Goal: Task Accomplishment & Management: Manage account settings

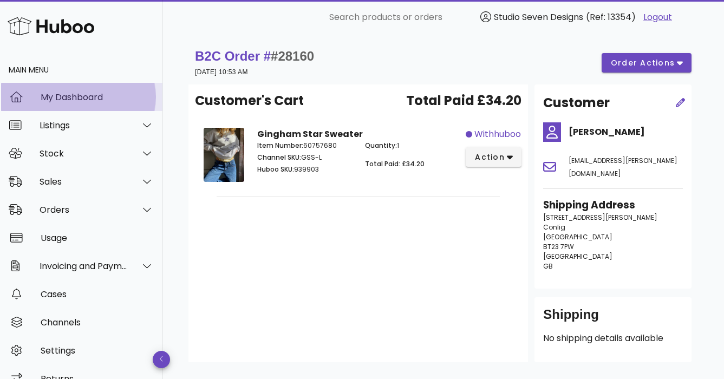
click at [74, 95] on div "My Dashboard" at bounding box center [97, 97] width 113 height 10
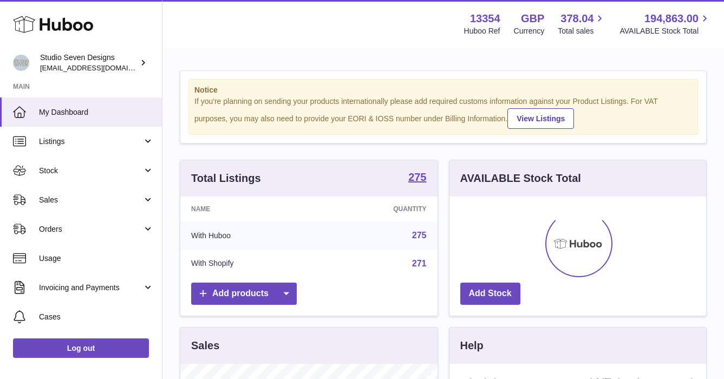
scroll to position [169, 257]
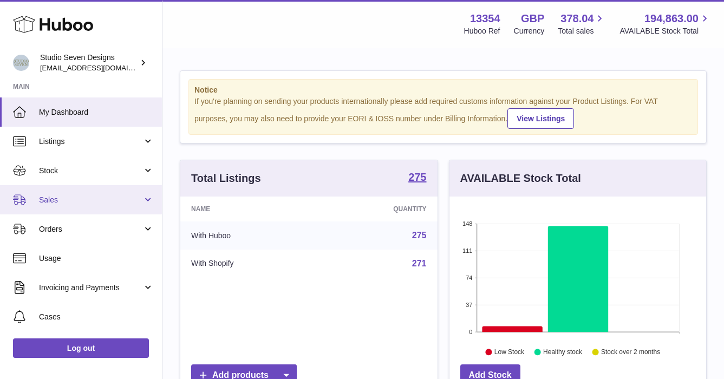
click at [61, 199] on span "Sales" at bounding box center [90, 200] width 103 height 10
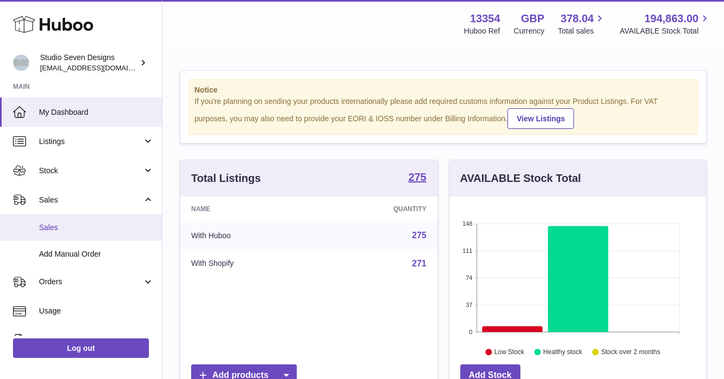
click at [55, 227] on span "Sales" at bounding box center [96, 227] width 115 height 10
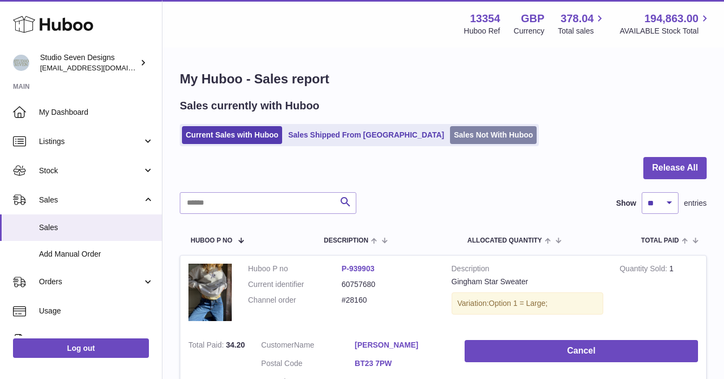
click at [450, 133] on link "Sales Not With Huboo" at bounding box center [493, 135] width 87 height 18
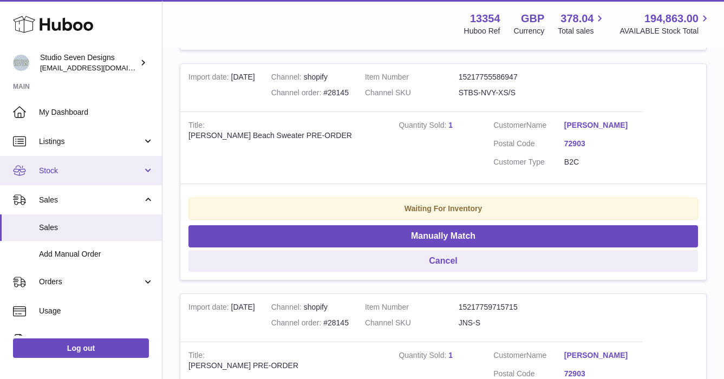
scroll to position [2154, 0]
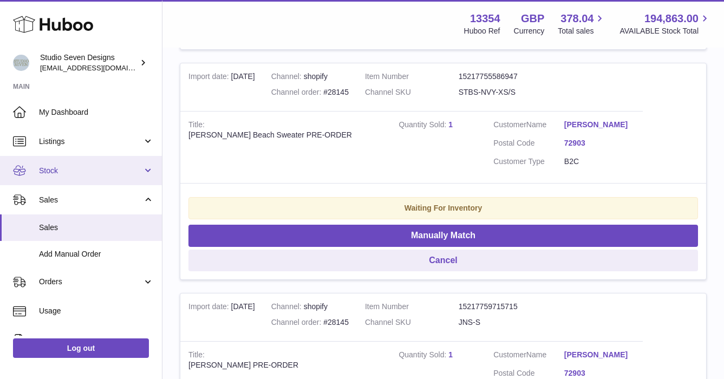
click at [54, 169] on span "Stock" at bounding box center [90, 171] width 103 height 10
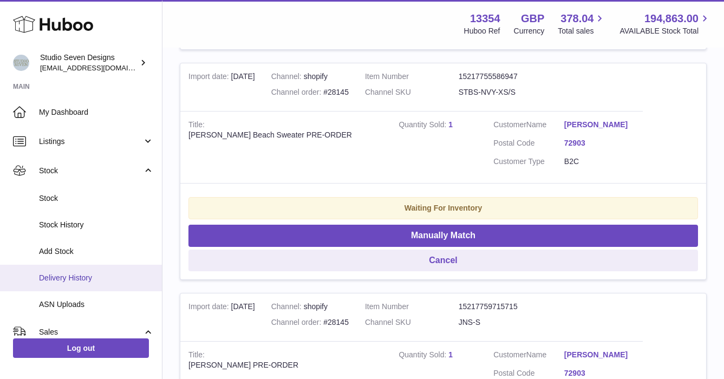
click at [74, 277] on span "Delivery History" at bounding box center [96, 278] width 115 height 10
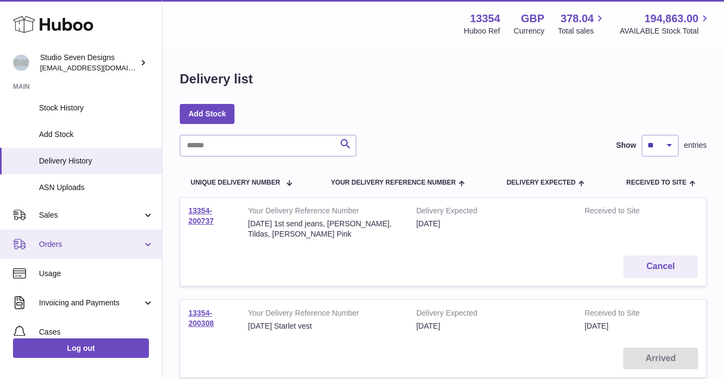
scroll to position [116, 0]
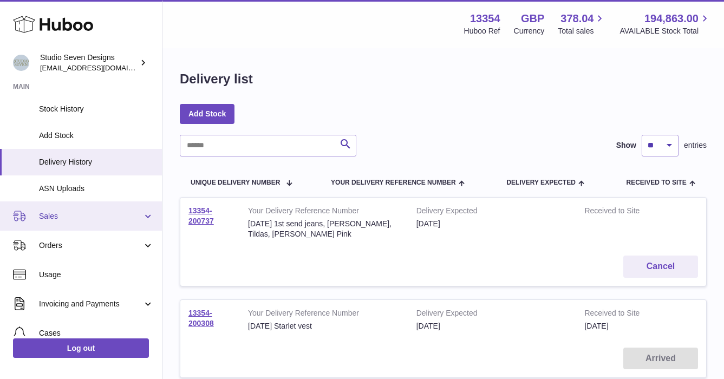
click at [57, 217] on span "Sales" at bounding box center [90, 216] width 103 height 10
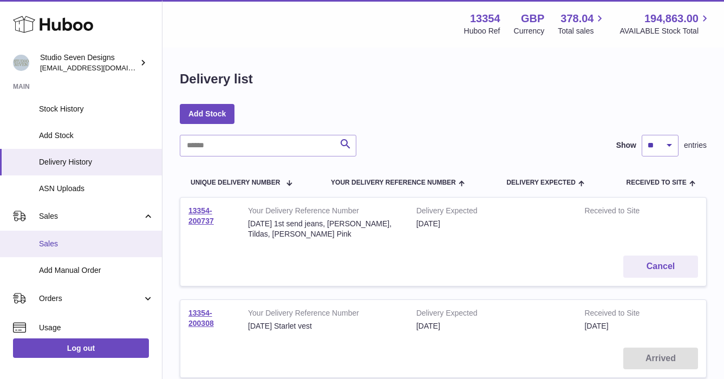
click at [55, 248] on span "Sales" at bounding box center [96, 244] width 115 height 10
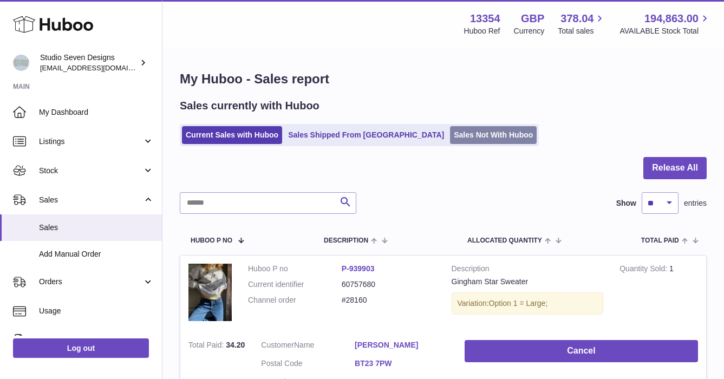
click at [450, 133] on link "Sales Not With Huboo" at bounding box center [493, 135] width 87 height 18
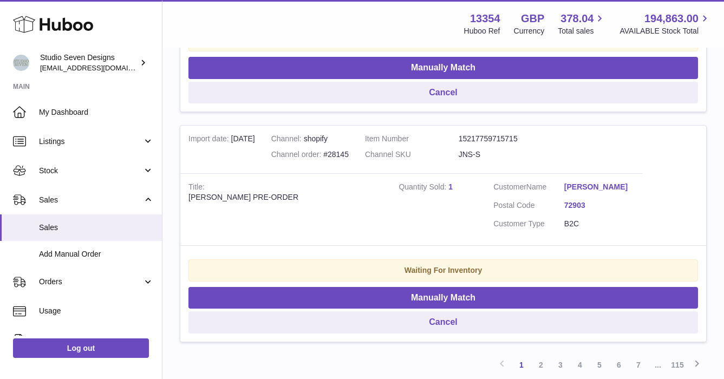
scroll to position [2421, 0]
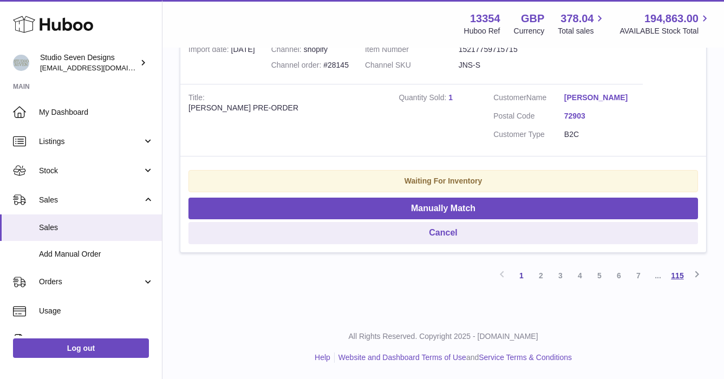
click at [679, 274] on link "115" at bounding box center [676, 275] width 19 height 19
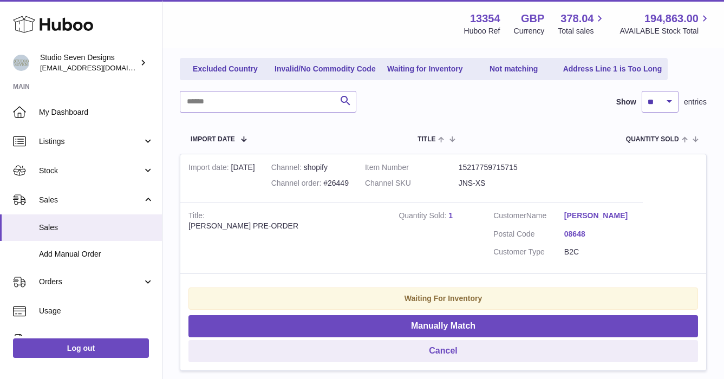
scroll to position [129, 0]
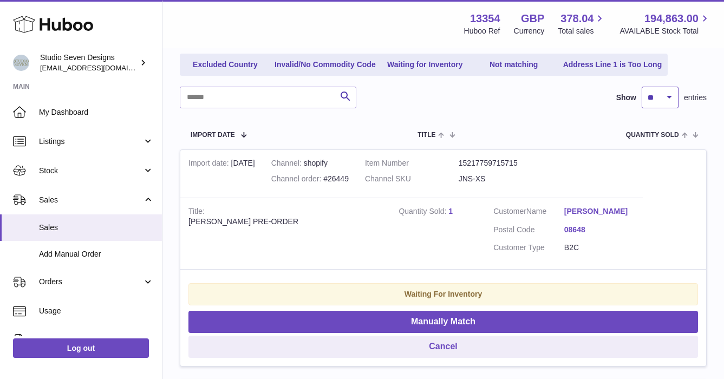
click at [670, 99] on select "** ** ** ***" at bounding box center [659, 98] width 37 height 22
select select "***"
click at [641, 87] on select "** ** ** ***" at bounding box center [659, 98] width 37 height 22
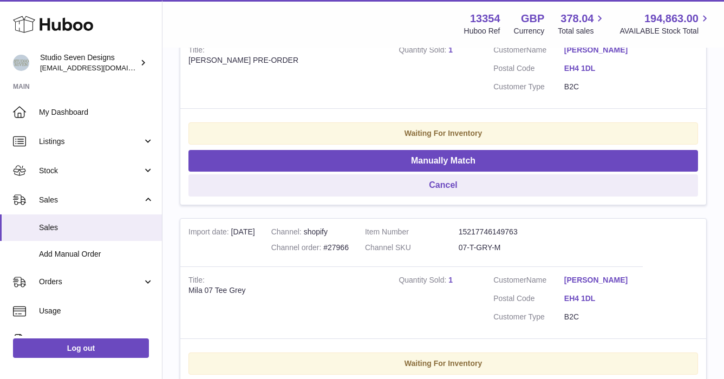
scroll to position [23511, 0]
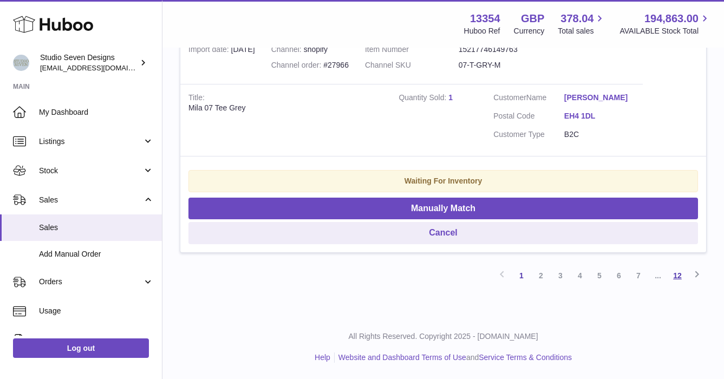
click at [677, 276] on link "12" at bounding box center [676, 275] width 19 height 19
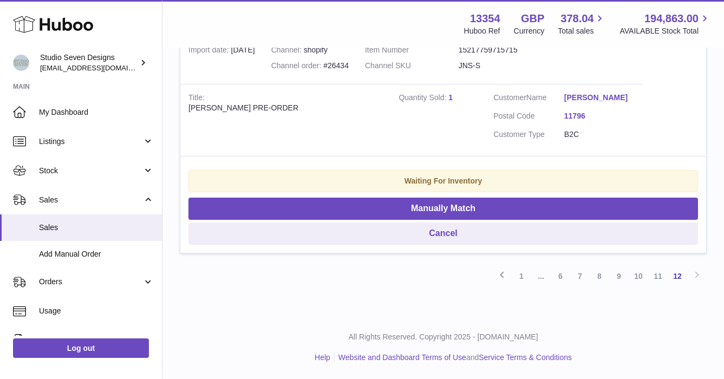
scroll to position [11532, 0]
click at [656, 274] on link "11" at bounding box center [657, 275] width 19 height 19
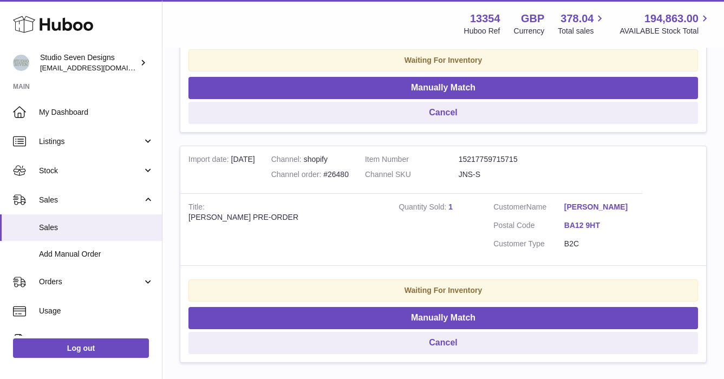
scroll to position [23132, 0]
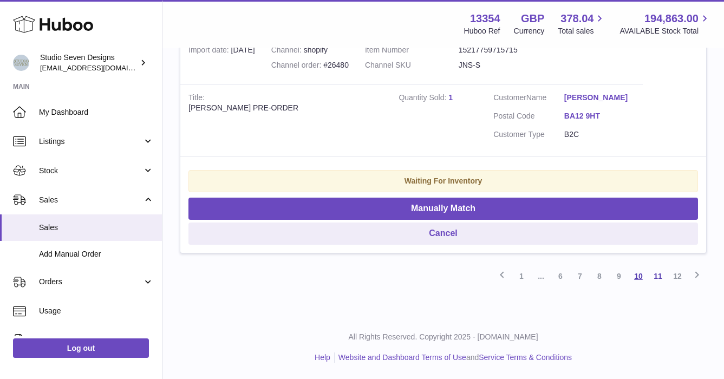
click at [637, 273] on link "10" at bounding box center [637, 275] width 19 height 19
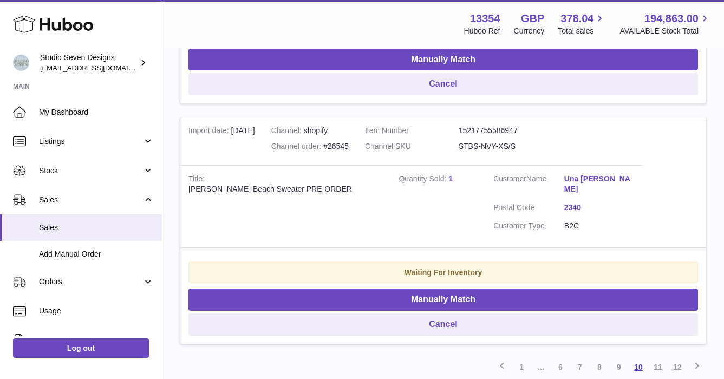
scroll to position [23246, 0]
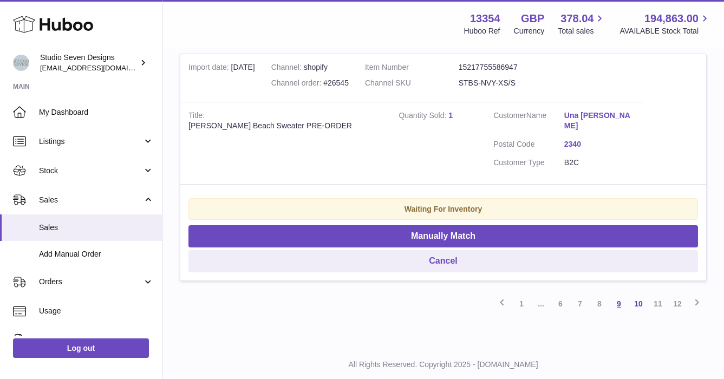
click at [622, 294] on link "9" at bounding box center [618, 303] width 19 height 19
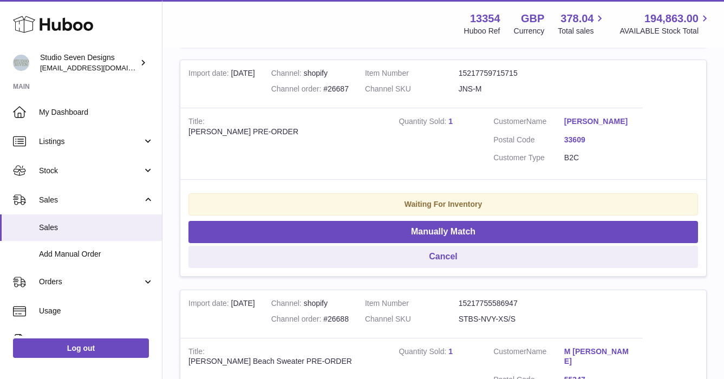
scroll to position [20406, 0]
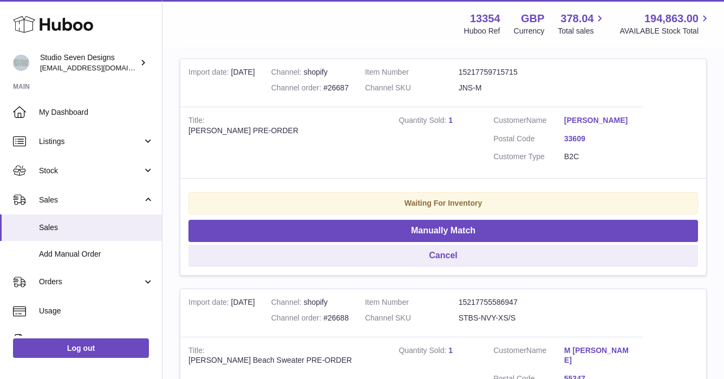
drag, startPoint x: 477, startPoint y: 199, endPoint x: 181, endPoint y: 36, distance: 338.0
click at [181, 36] on div "Menu Huboo 13354 Huboo Ref GBP Currency 378.04 Total sales 194,863.00 AVAILABLE…" at bounding box center [442, 23] width 535 height 25
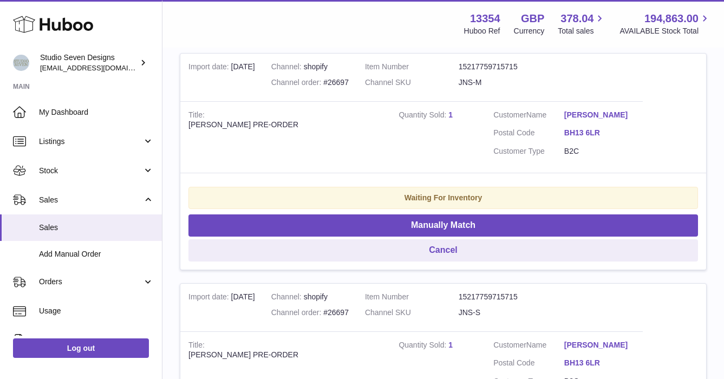
scroll to position [23152, 0]
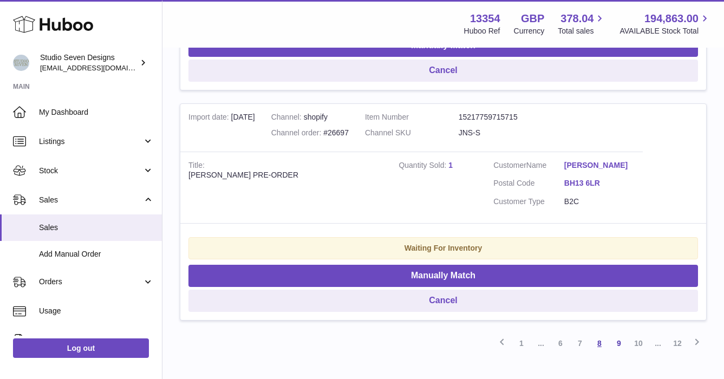
click at [600, 333] on link "8" at bounding box center [598, 342] width 19 height 19
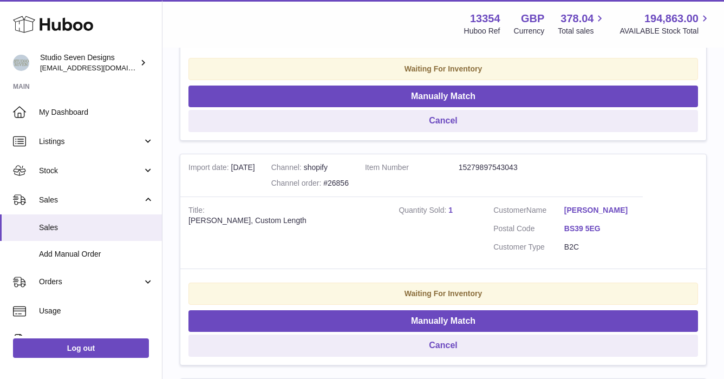
scroll to position [16132, 0]
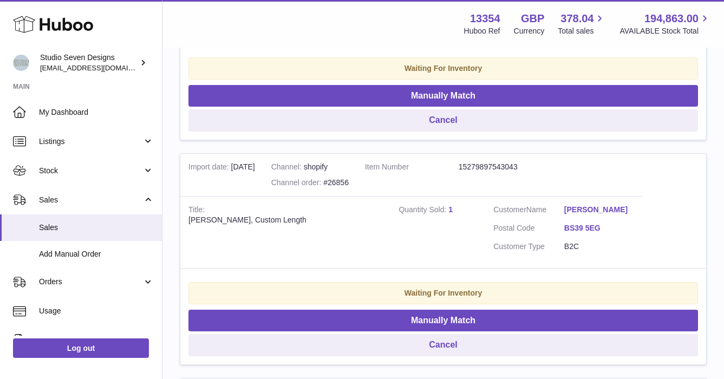
click at [323, 249] on td "Title Jodie Jeans, Custom Length" at bounding box center [285, 232] width 210 height 72
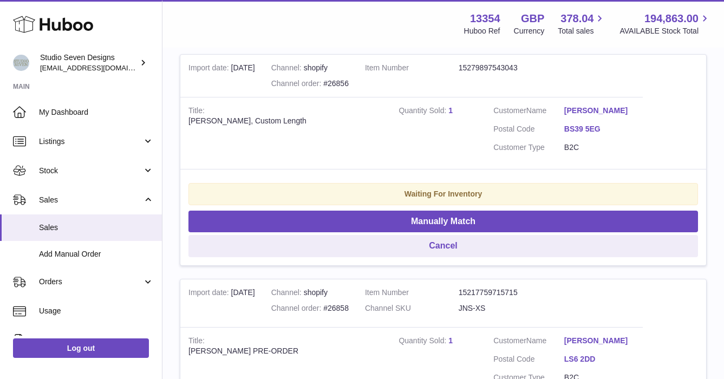
scroll to position [16234, 0]
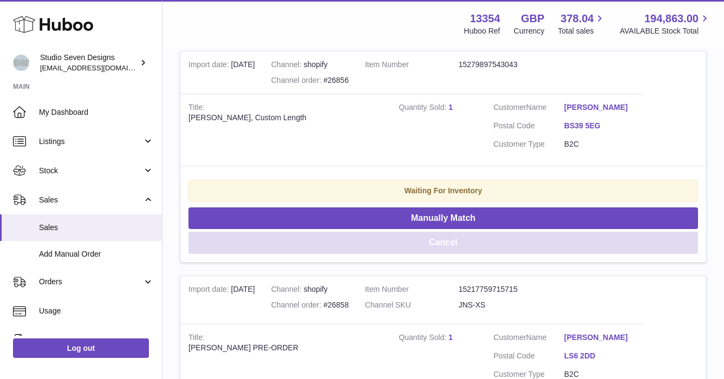
click at [439, 245] on button "Cancel" at bounding box center [442, 243] width 509 height 22
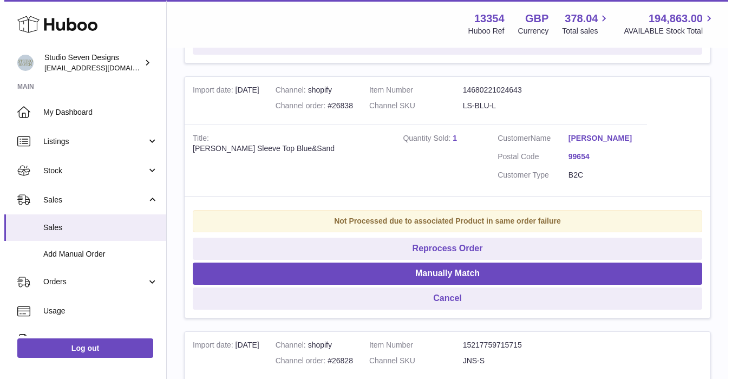
scroll to position [20694, 0]
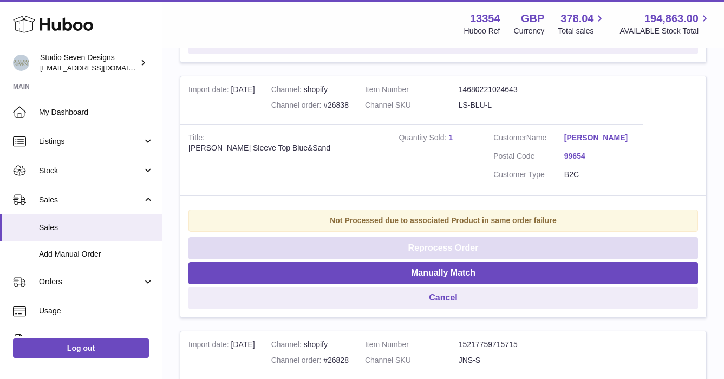
click at [453, 238] on button "Reprocess Order" at bounding box center [442, 248] width 509 height 22
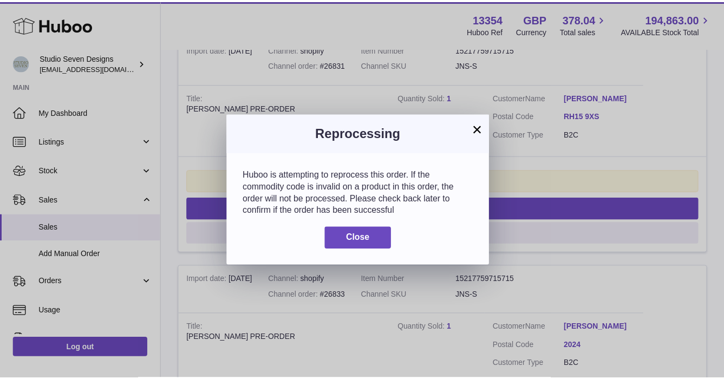
scroll to position [20674, 0]
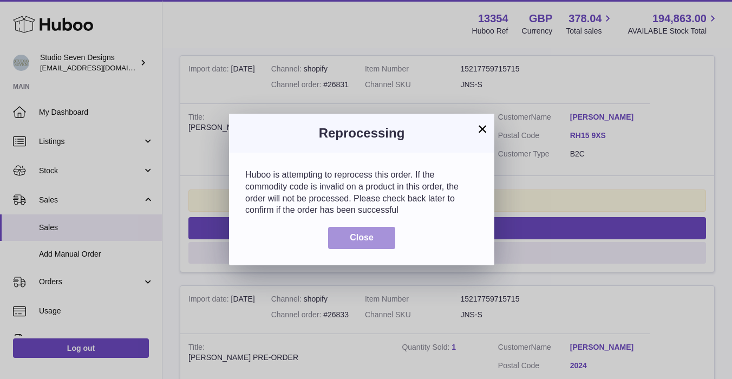
click at [375, 244] on button "Close" at bounding box center [361, 238] width 67 height 22
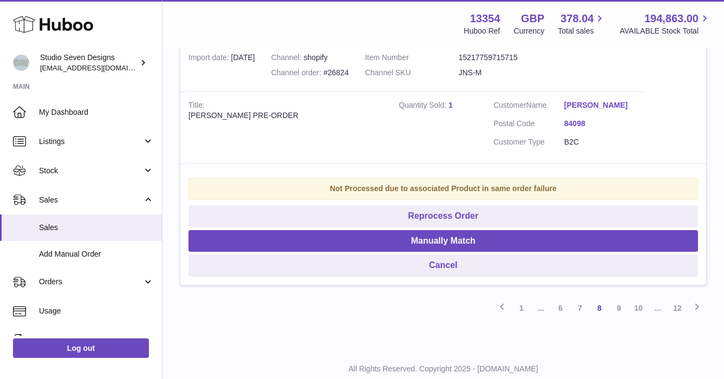
scroll to position [23272, 0]
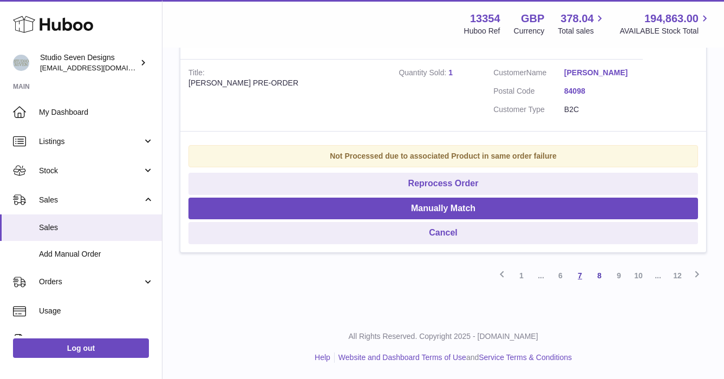
click at [579, 271] on link "7" at bounding box center [579, 275] width 19 height 19
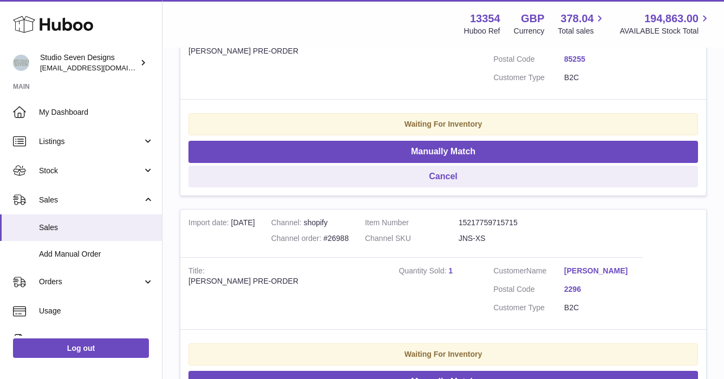
scroll to position [11858, 0]
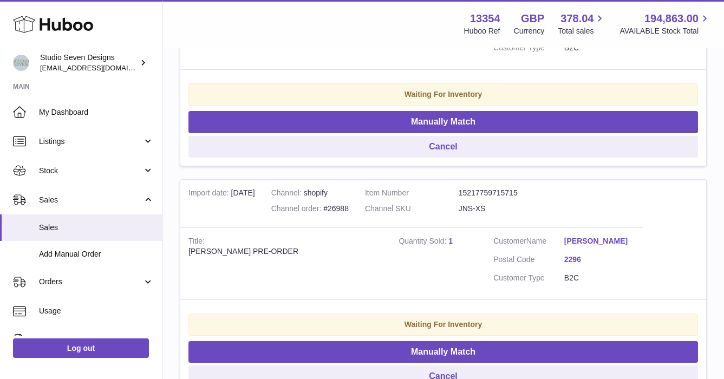
drag, startPoint x: 579, startPoint y: 271, endPoint x: 167, endPoint y: 136, distance: 433.9
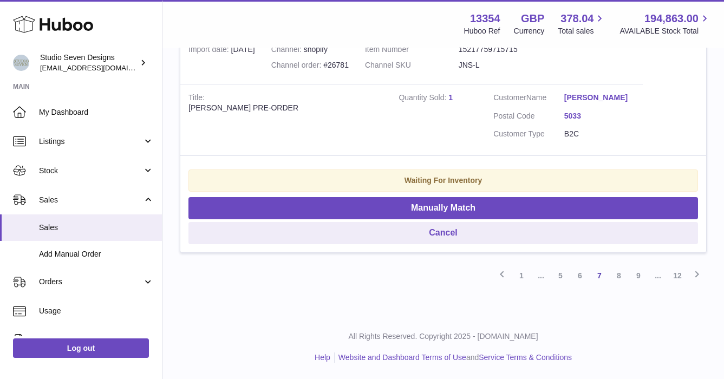
scroll to position [23160, 0]
click at [579, 276] on link "6" at bounding box center [579, 275] width 19 height 19
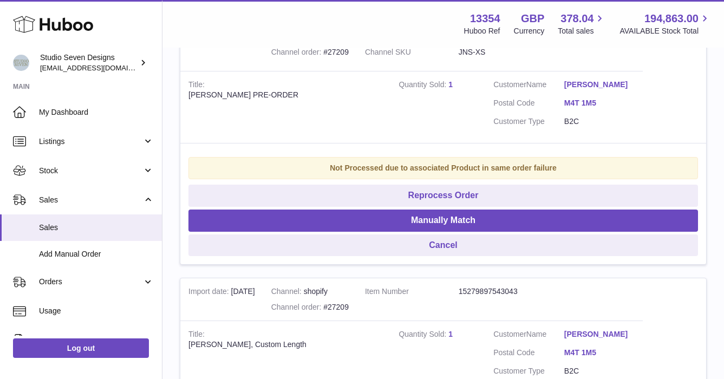
scroll to position [3059, 0]
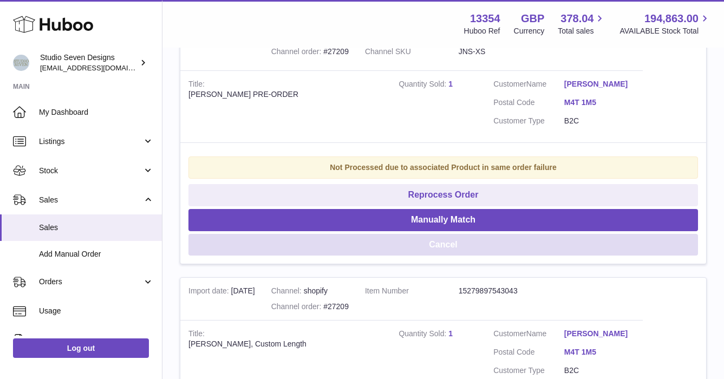
click at [451, 234] on button "Cancel" at bounding box center [442, 245] width 509 height 22
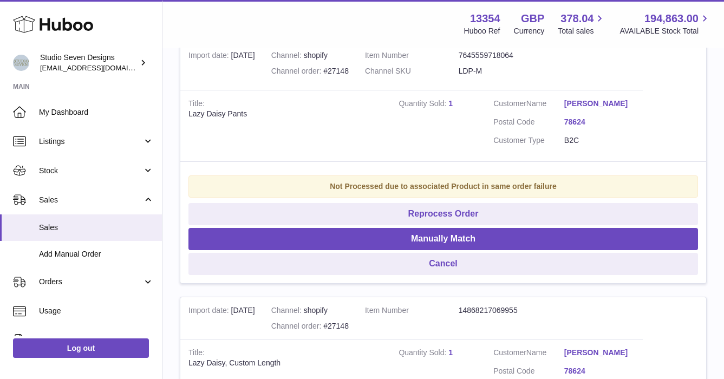
scroll to position [9360, 0]
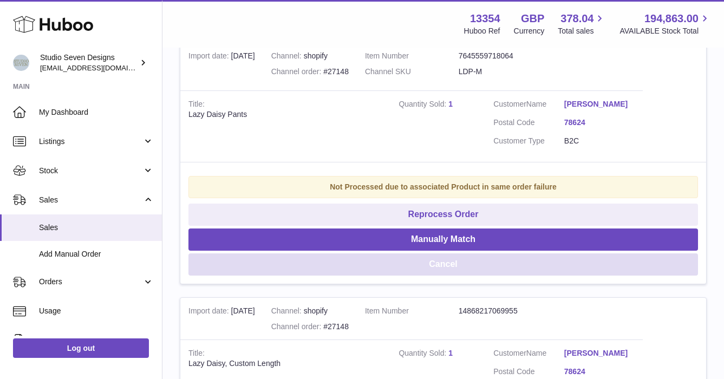
click at [473, 258] on button "Cancel" at bounding box center [442, 264] width 509 height 22
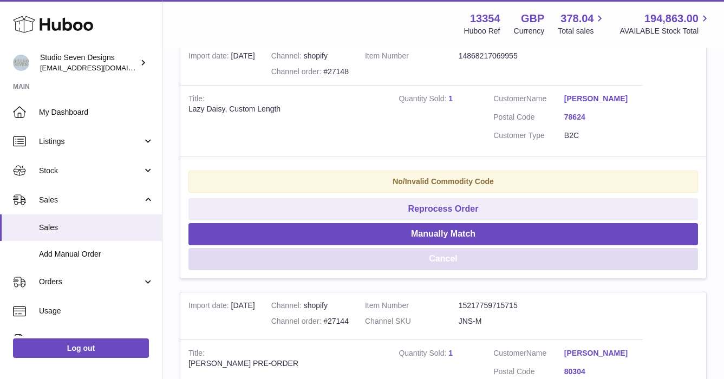
click at [473, 258] on button "Cancel" at bounding box center [442, 259] width 509 height 22
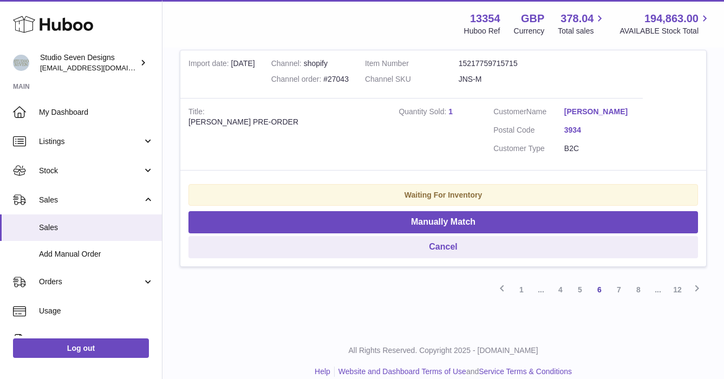
scroll to position [23295, 0]
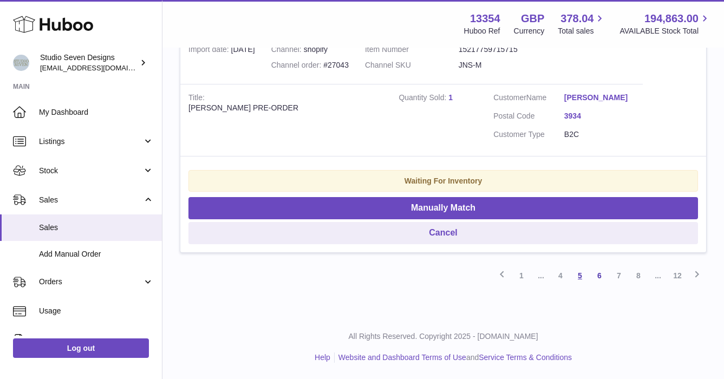
click at [577, 275] on link "5" at bounding box center [579, 275] width 19 height 19
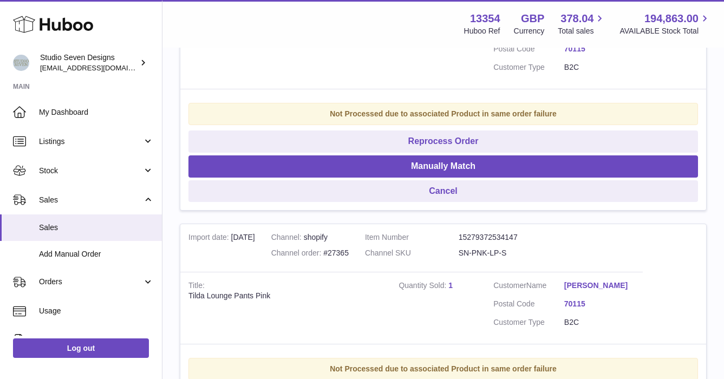
scroll to position [1000, 0]
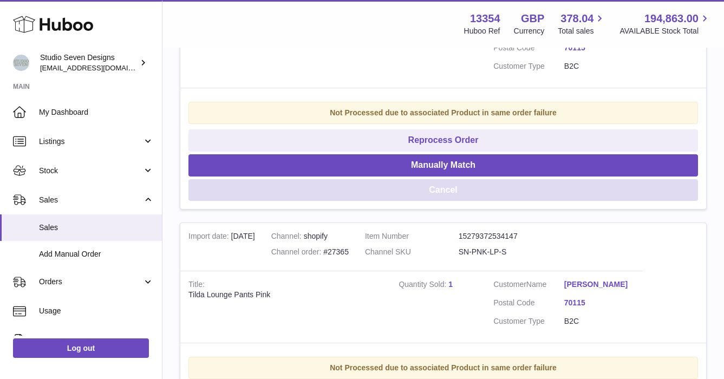
click at [458, 187] on button "Cancel" at bounding box center [442, 190] width 509 height 22
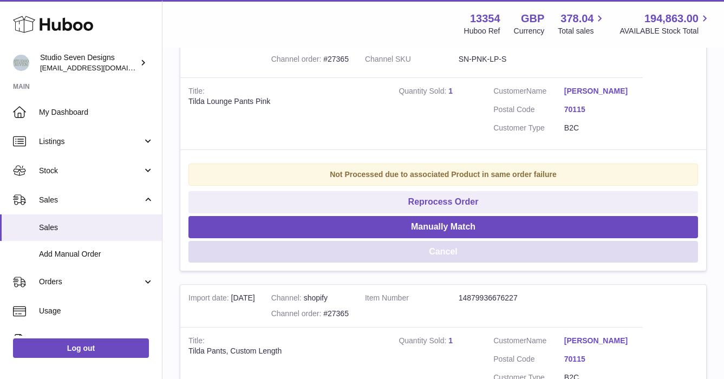
scroll to position [939, 0]
click at [442, 250] on button "Cancel" at bounding box center [442, 251] width 509 height 22
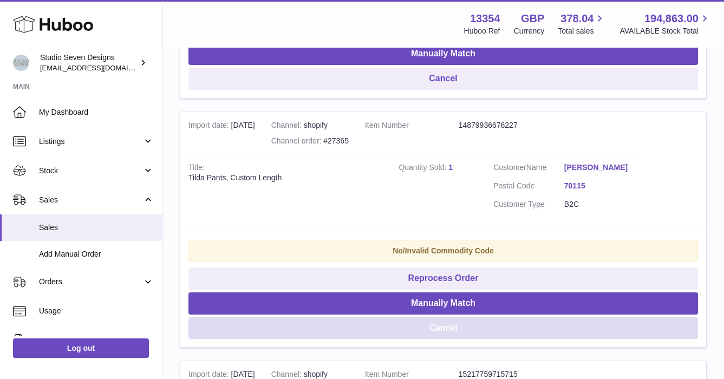
scroll to position [856, 0]
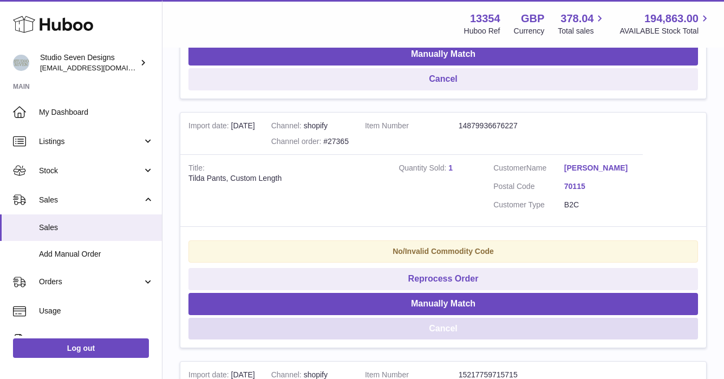
click at [442, 329] on button "Cancel" at bounding box center [442, 329] width 509 height 22
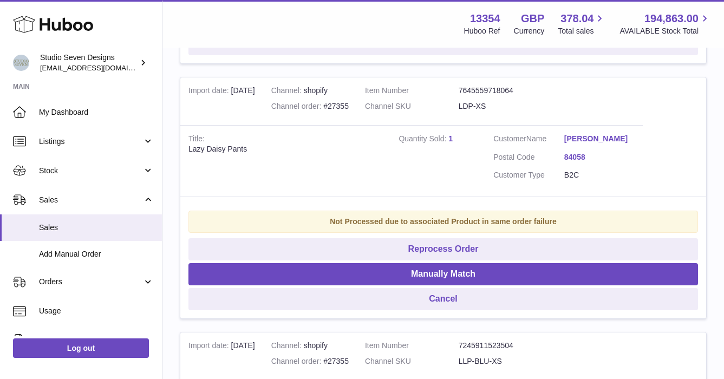
scroll to position [2090, 0]
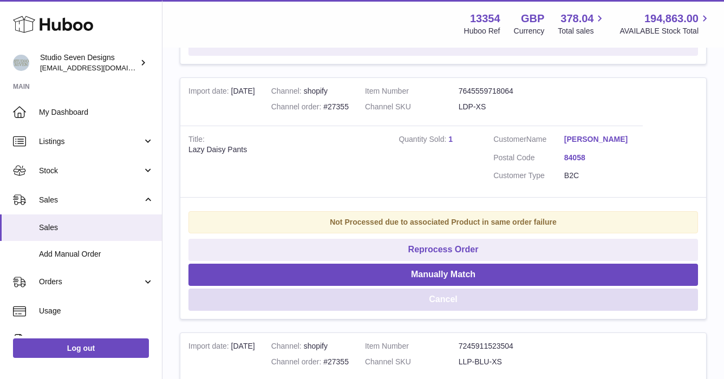
click at [454, 300] on button "Cancel" at bounding box center [442, 300] width 509 height 22
click at [458, 300] on button "Cancel" at bounding box center [442, 300] width 509 height 22
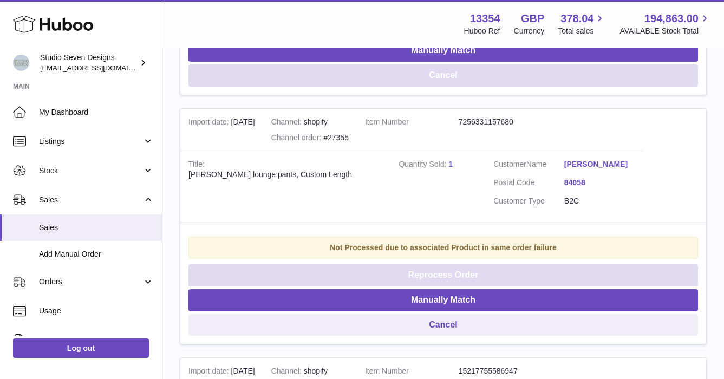
scroll to position [2312, 0]
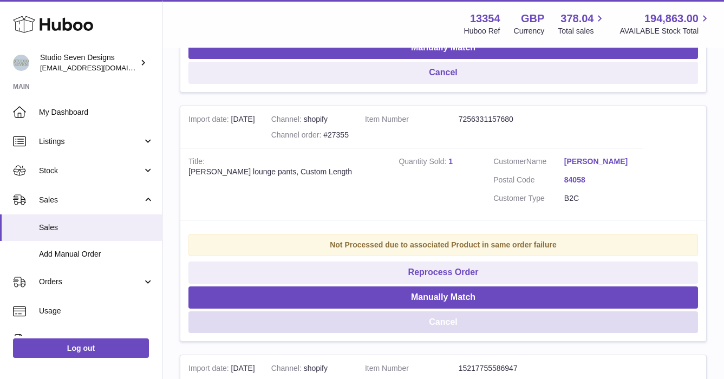
click at [453, 322] on button "Cancel" at bounding box center [442, 322] width 509 height 22
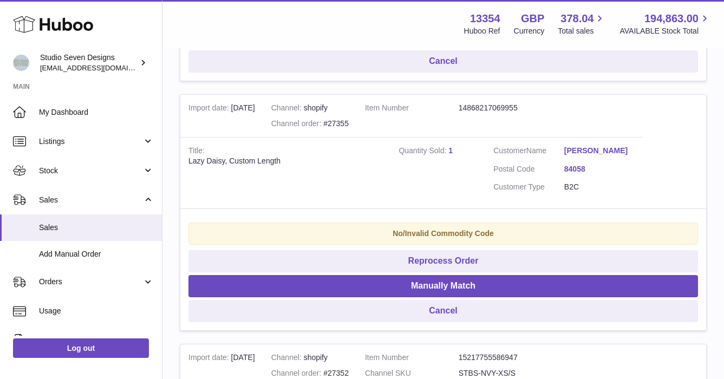
scroll to position [2075, 0]
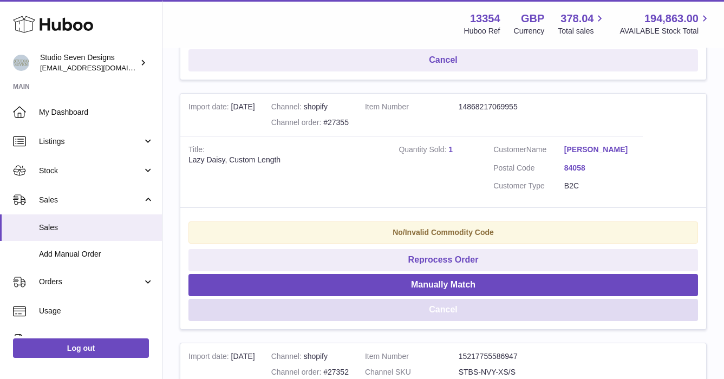
click at [445, 313] on button "Cancel" at bounding box center [442, 310] width 509 height 22
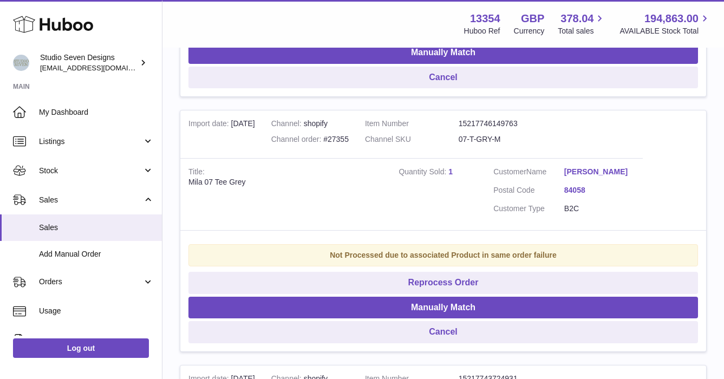
scroll to position [1548, 0]
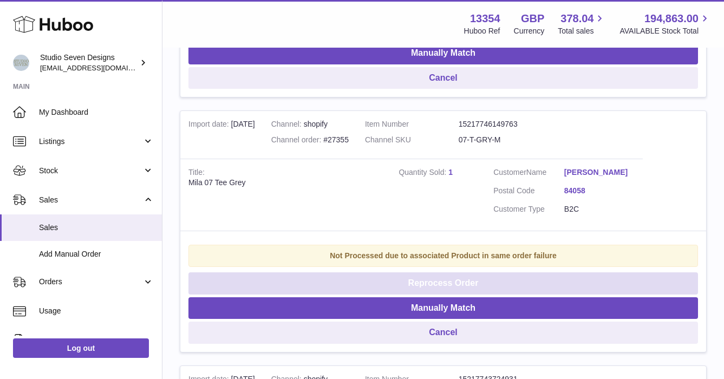
click at [441, 285] on button "Reprocess Order" at bounding box center [442, 283] width 509 height 22
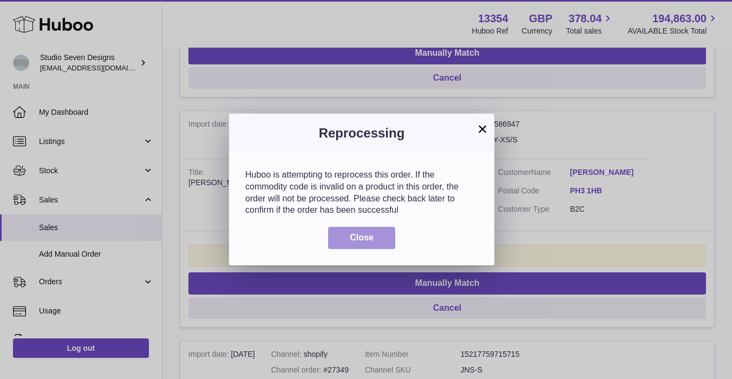
click at [362, 237] on span "Close" at bounding box center [362, 237] width 24 height 9
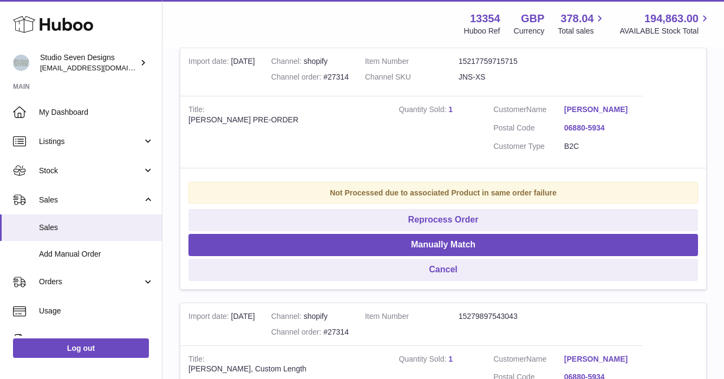
scroll to position [7446, 0]
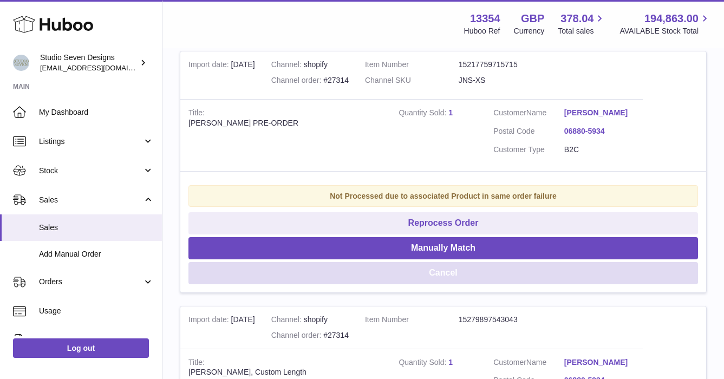
click at [440, 280] on button "Cancel" at bounding box center [442, 273] width 509 height 22
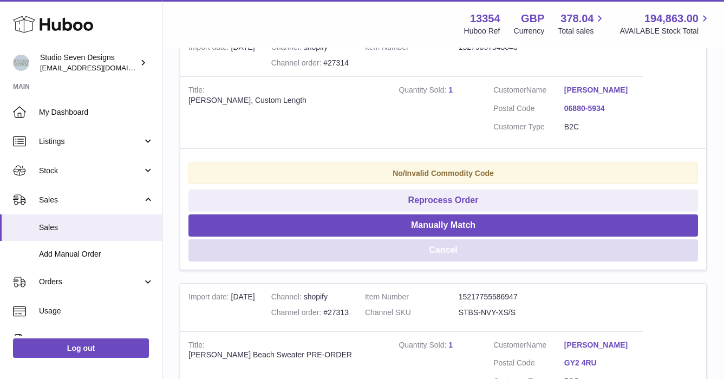
scroll to position [7466, 0]
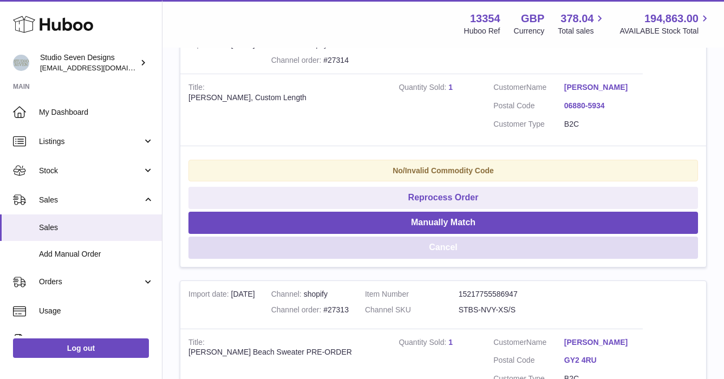
click at [442, 259] on button "Cancel" at bounding box center [442, 248] width 509 height 22
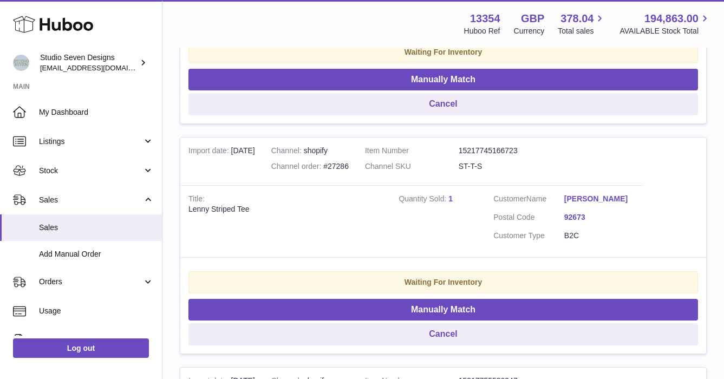
scroll to position [10583, 0]
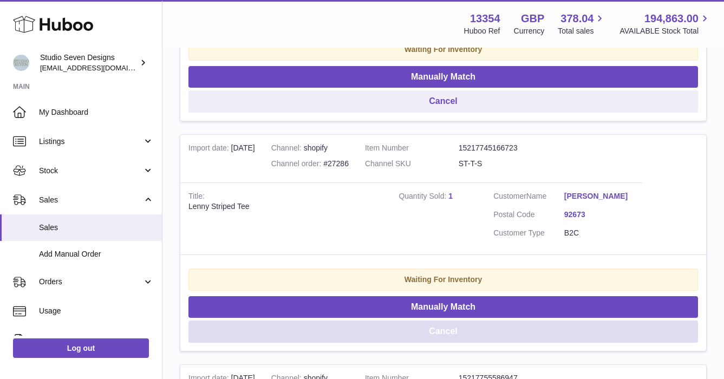
click at [445, 343] on button "Cancel" at bounding box center [442, 331] width 509 height 22
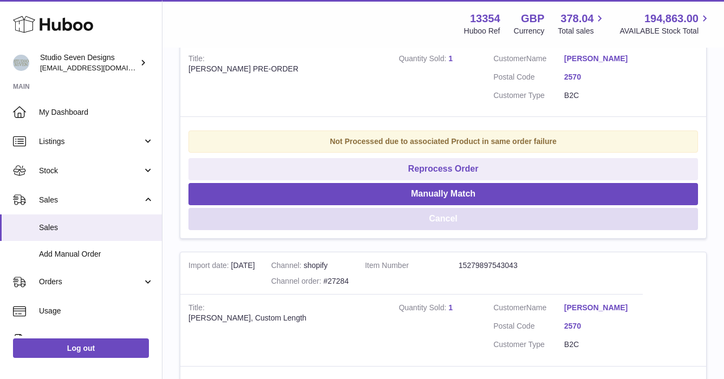
scroll to position [10974, 0]
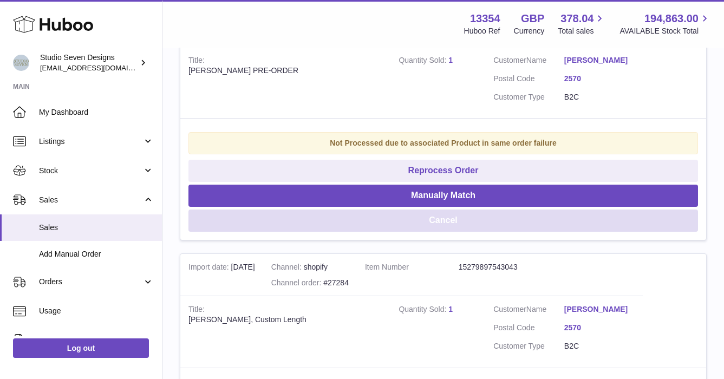
click at [451, 232] on button "Cancel" at bounding box center [442, 220] width 509 height 22
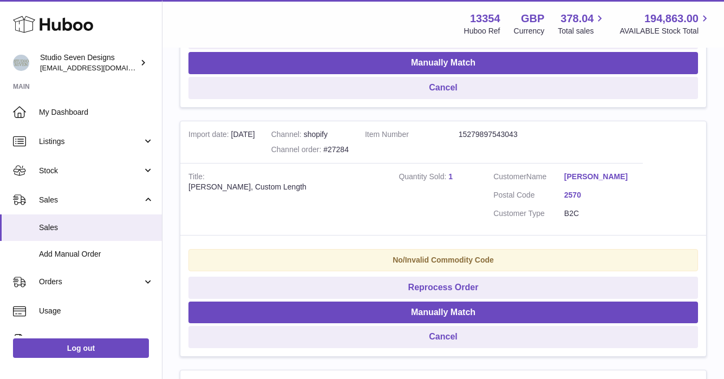
scroll to position [12342, 0]
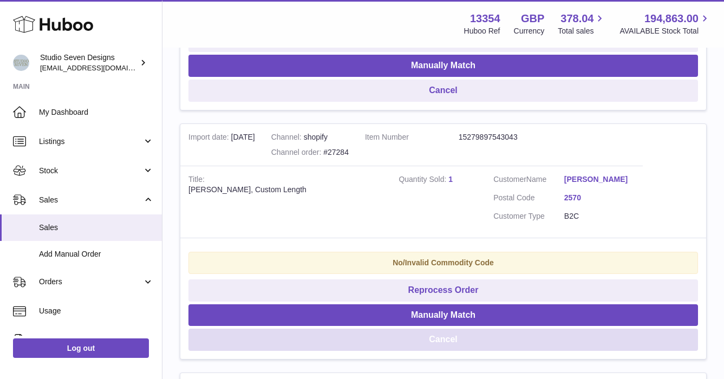
click at [442, 351] on button "Cancel" at bounding box center [442, 340] width 509 height 22
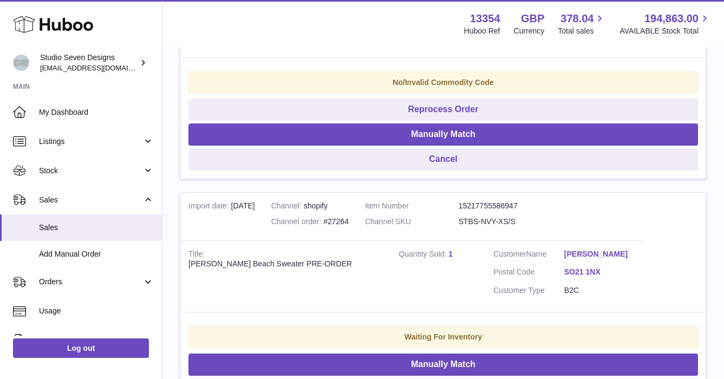
scroll to position [15808, 0]
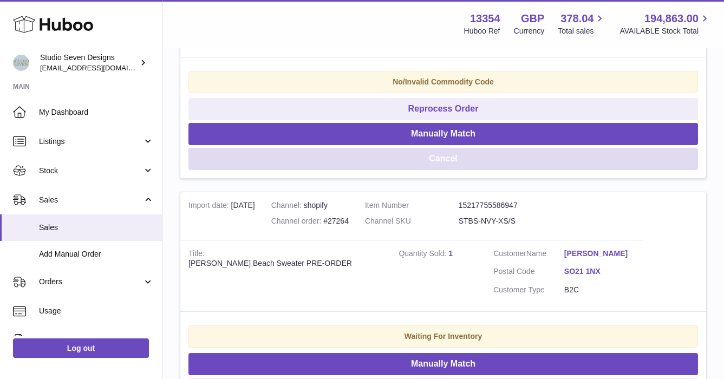
click at [446, 170] on button "Cancel" at bounding box center [442, 159] width 509 height 22
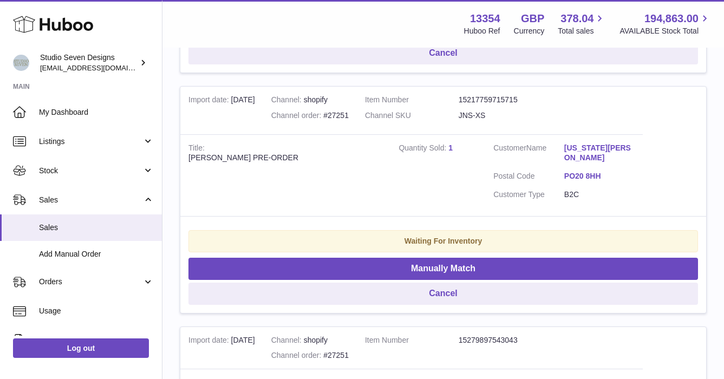
scroll to position [16821, 0]
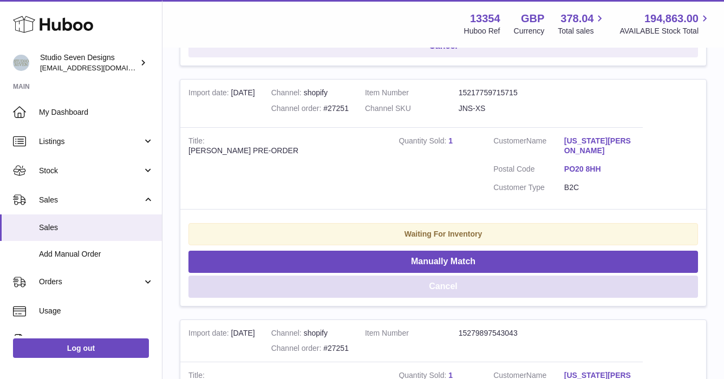
click at [445, 298] on button "Cancel" at bounding box center [442, 287] width 509 height 22
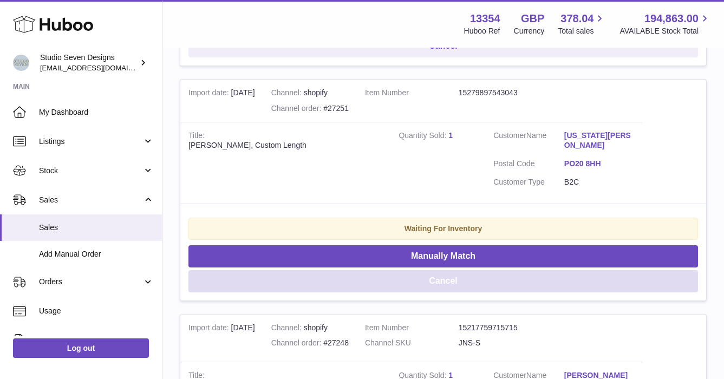
click at [445, 292] on button "Cancel" at bounding box center [442, 281] width 509 height 22
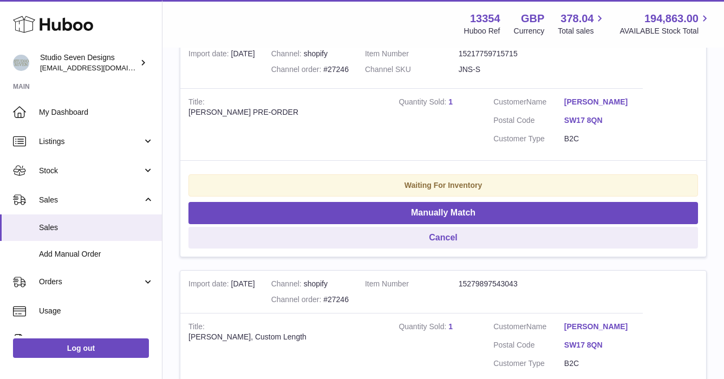
scroll to position [17779, 0]
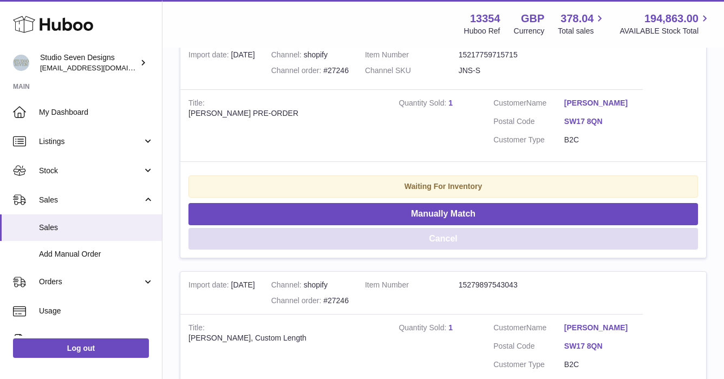
click at [442, 250] on button "Cancel" at bounding box center [442, 239] width 509 height 22
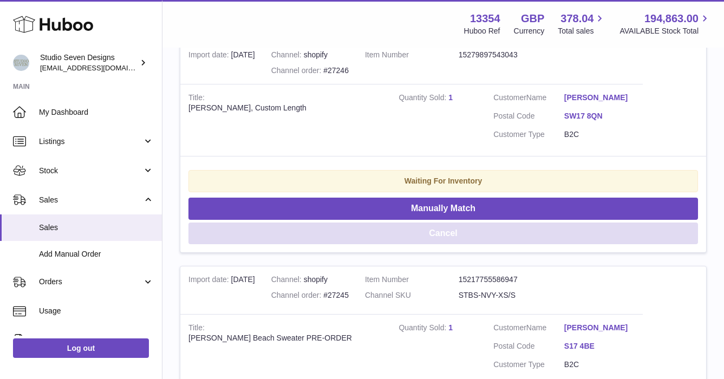
click at [445, 245] on button "Cancel" at bounding box center [442, 233] width 509 height 22
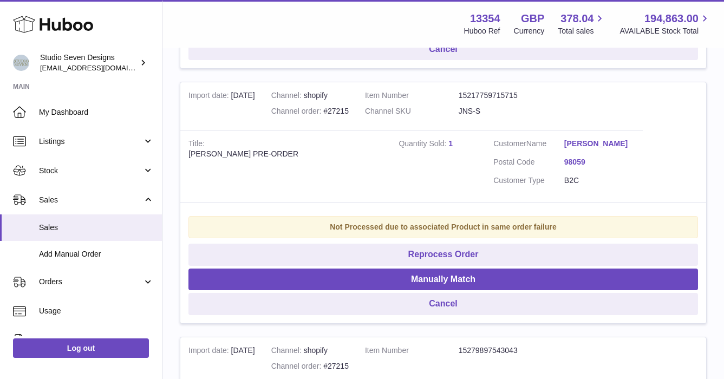
scroll to position [21198, 0]
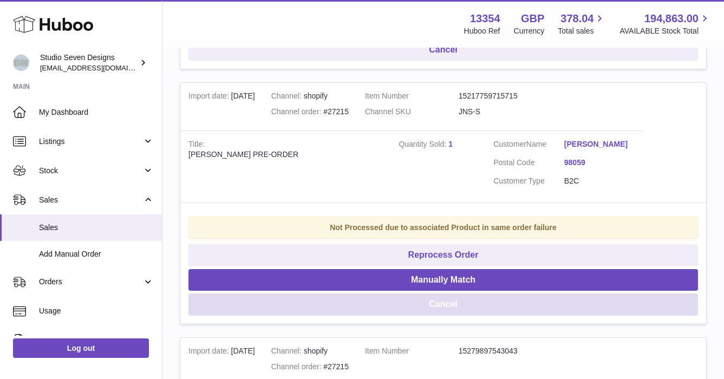
click at [455, 316] on button "Cancel" at bounding box center [442, 304] width 509 height 22
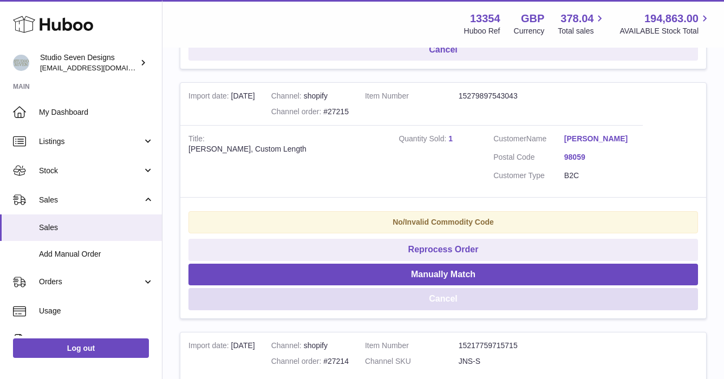
click at [441, 310] on button "Cancel" at bounding box center [442, 299] width 509 height 22
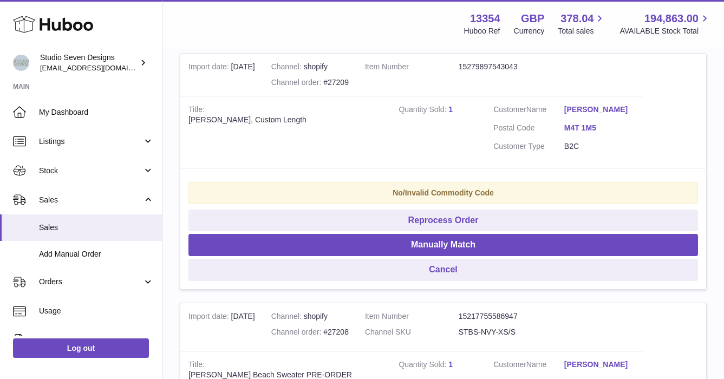
scroll to position [21920, 0]
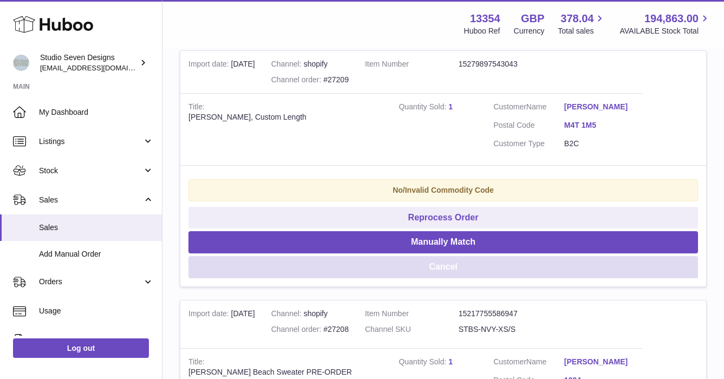
click at [450, 278] on button "Cancel" at bounding box center [442, 267] width 509 height 22
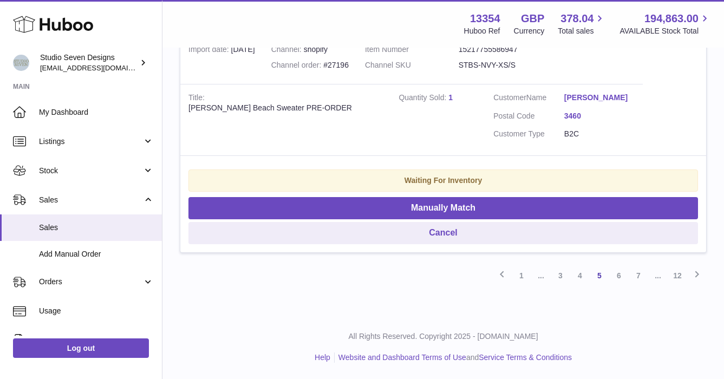
scroll to position [23348, 0]
click at [582, 272] on link "4" at bounding box center [579, 275] width 19 height 19
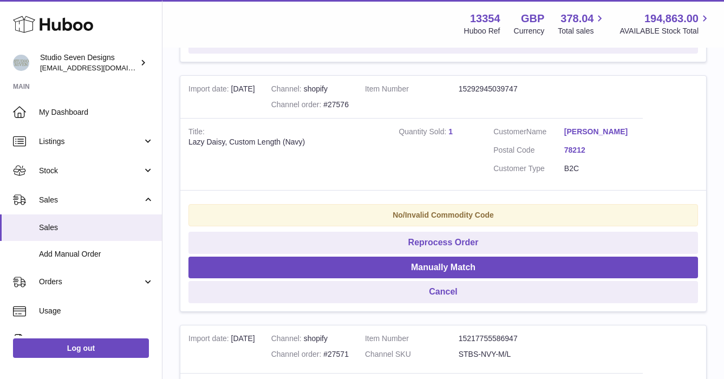
scroll to position [1132, 0]
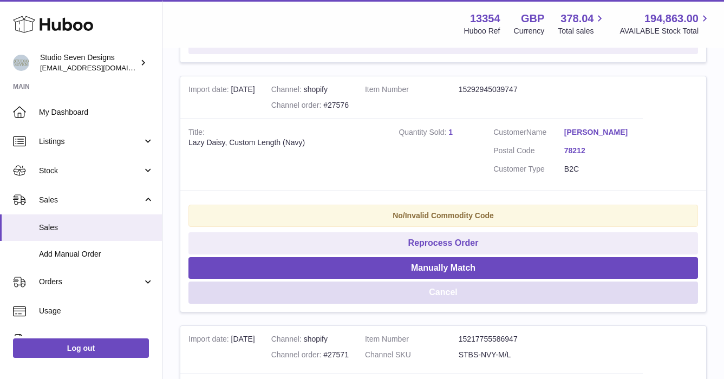
click at [456, 304] on button "Cancel" at bounding box center [442, 292] width 509 height 22
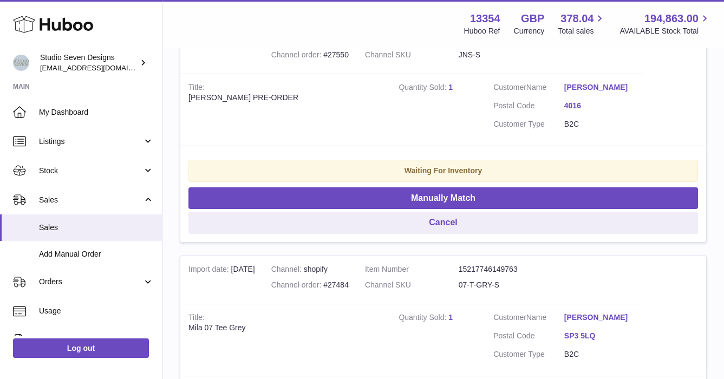
scroll to position [2460, 0]
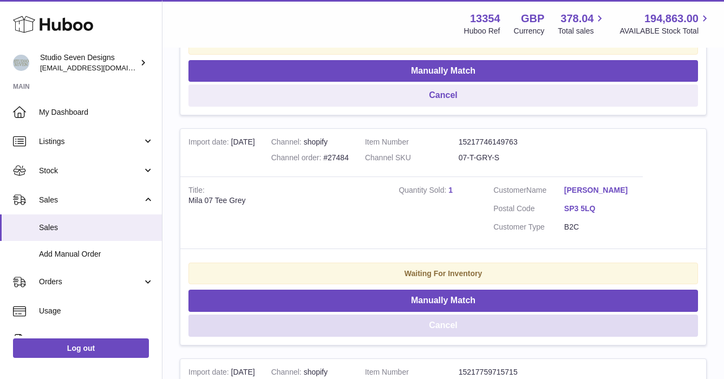
click at [447, 336] on button "Cancel" at bounding box center [442, 325] width 509 height 22
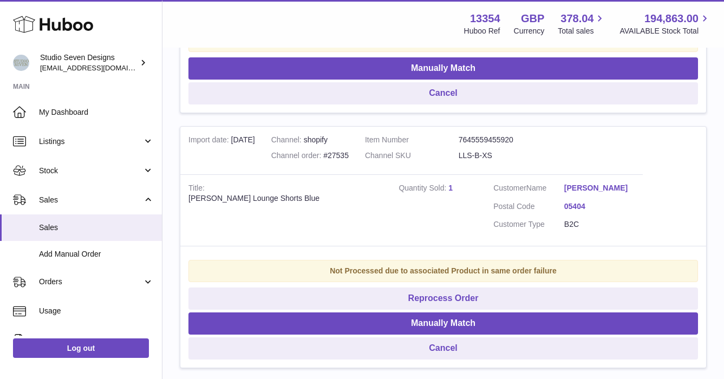
scroll to position [3382, 0]
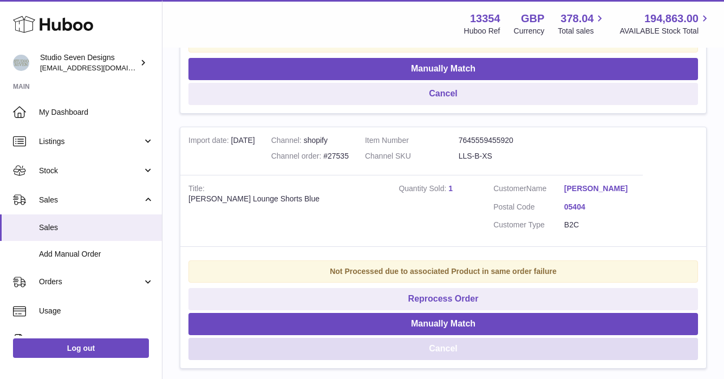
click at [446, 357] on button "Cancel" at bounding box center [442, 349] width 509 height 22
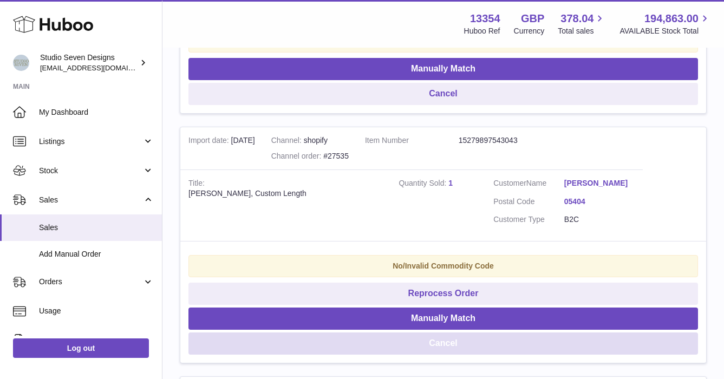
click at [446, 355] on button "Cancel" at bounding box center [442, 343] width 509 height 22
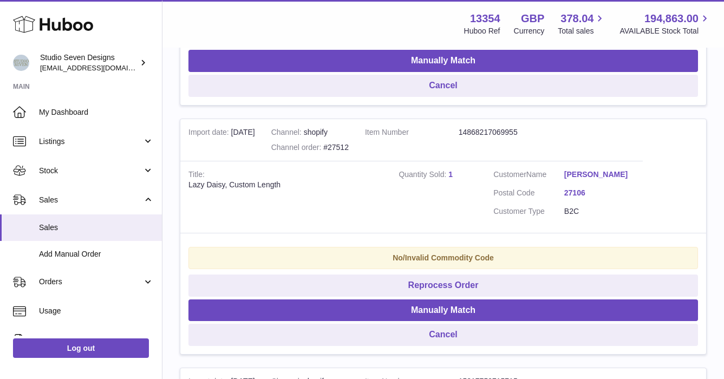
scroll to position [4541, 0]
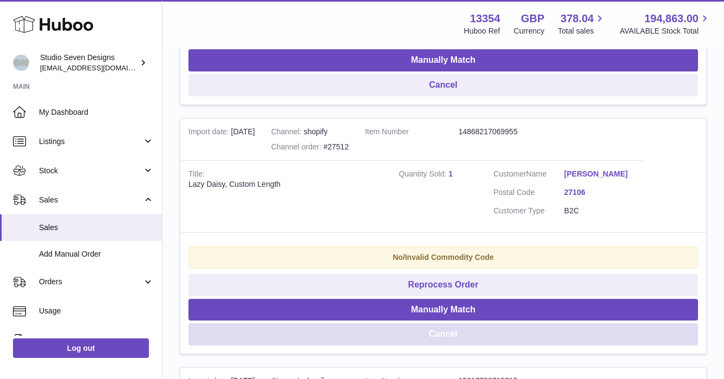
click at [455, 345] on button "Cancel" at bounding box center [442, 334] width 509 height 22
click at [453, 345] on button "Cancel" at bounding box center [442, 334] width 509 height 22
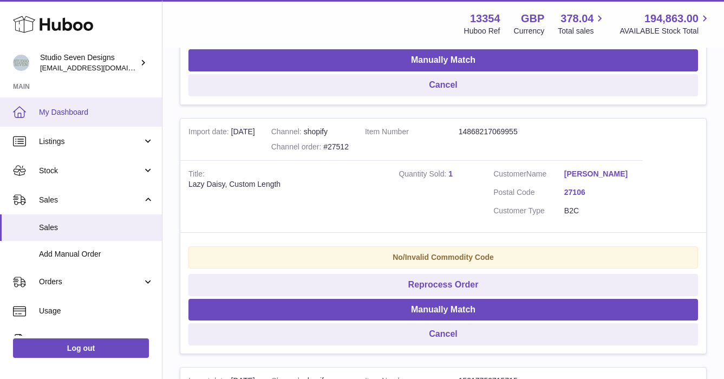
click at [70, 112] on span "My Dashboard" at bounding box center [96, 112] width 115 height 10
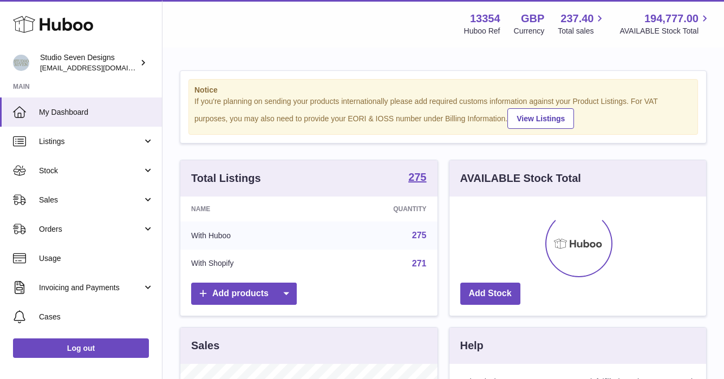
scroll to position [169, 257]
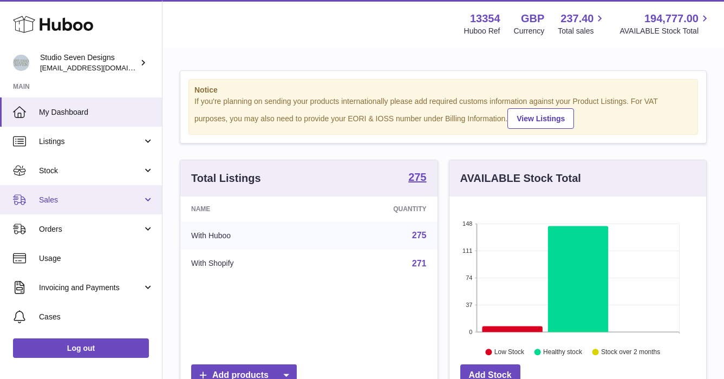
click at [72, 203] on span "Sales" at bounding box center [90, 200] width 103 height 10
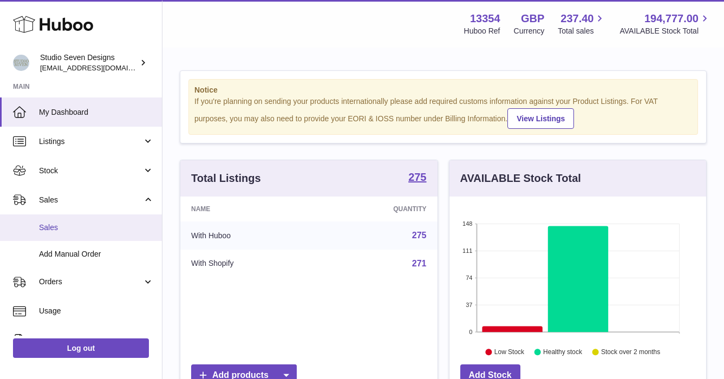
click at [50, 224] on span "Sales" at bounding box center [96, 227] width 115 height 10
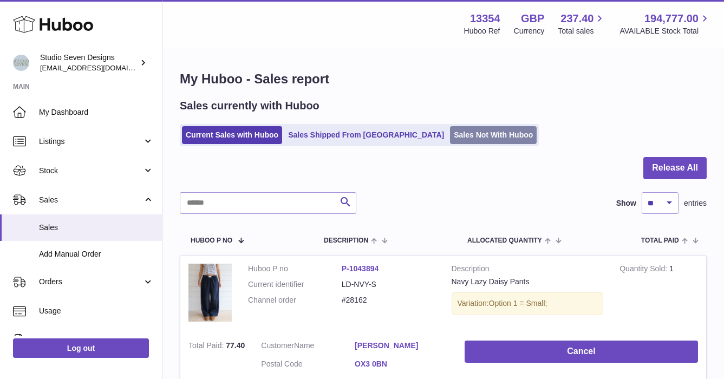
click at [450, 131] on link "Sales Not With Huboo" at bounding box center [493, 135] width 87 height 18
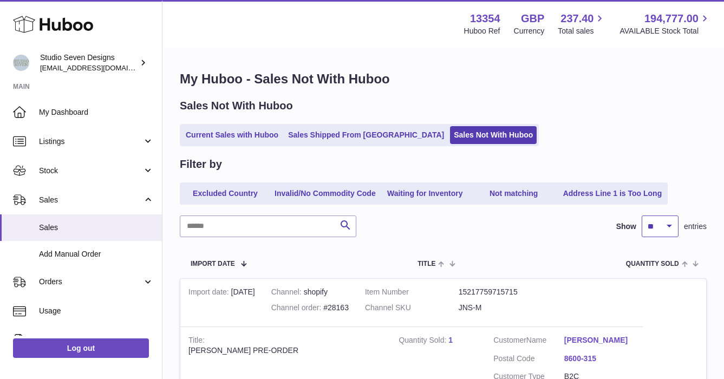
click at [670, 227] on select "** ** ** ***" at bounding box center [659, 226] width 37 height 22
select select "***"
click at [641, 215] on select "** ** ** ***" at bounding box center [659, 226] width 37 height 22
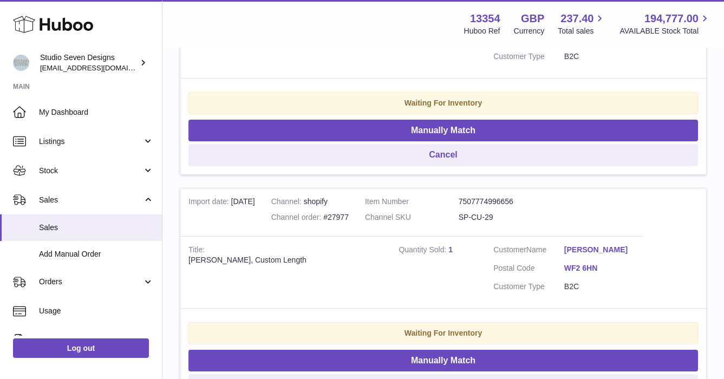
scroll to position [23511, 0]
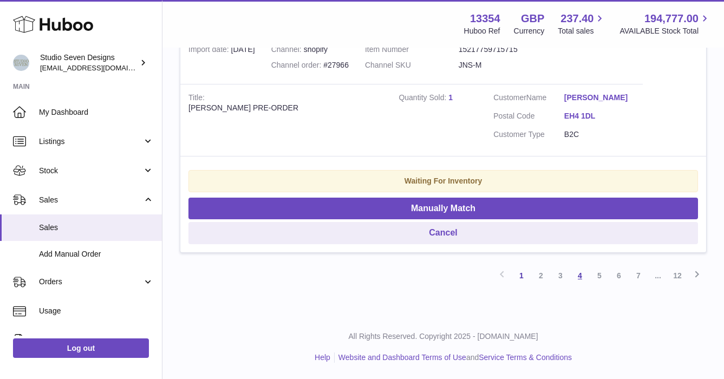
click at [580, 274] on link "4" at bounding box center [579, 275] width 19 height 19
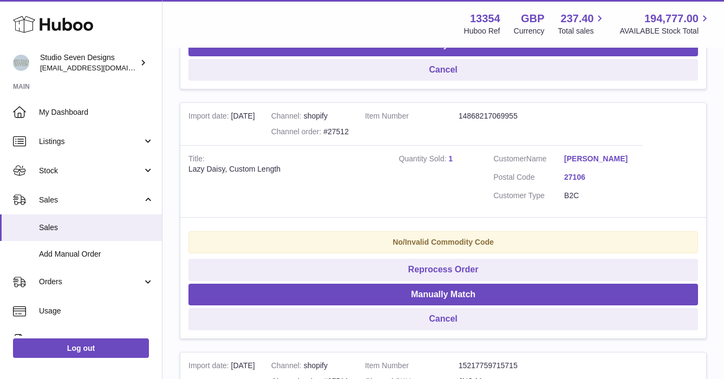
scroll to position [4800, 0]
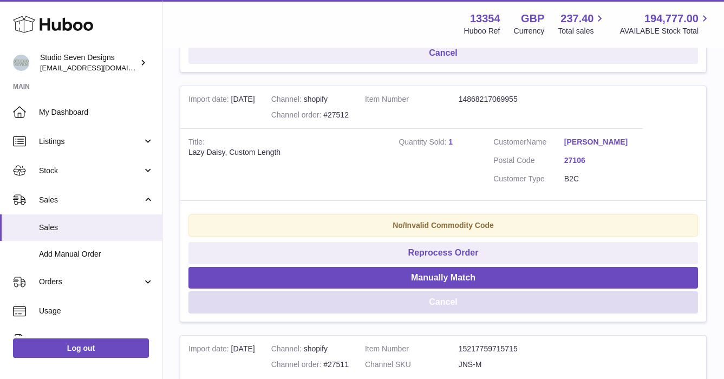
click at [465, 313] on button "Cancel" at bounding box center [442, 302] width 509 height 22
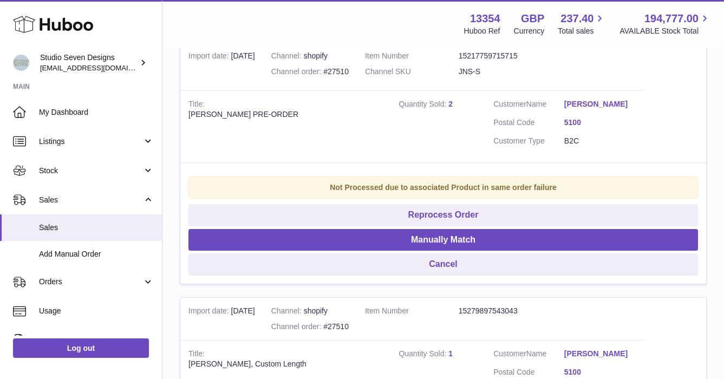
scroll to position [5075, 0]
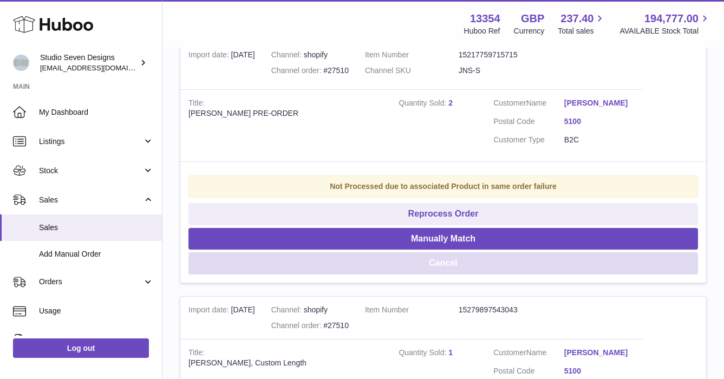
click at [447, 274] on button "Cancel" at bounding box center [442, 263] width 509 height 22
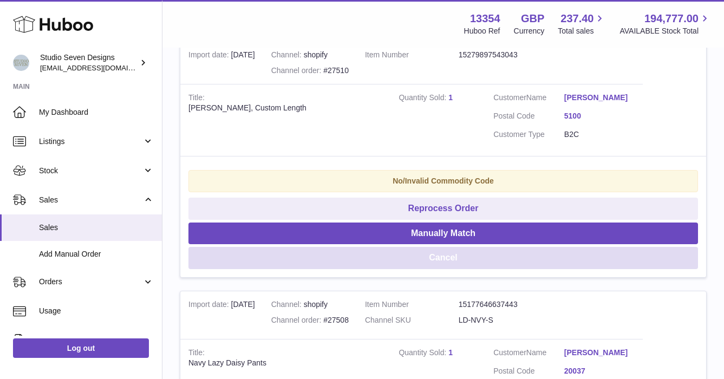
click at [447, 269] on button "Cancel" at bounding box center [442, 258] width 509 height 22
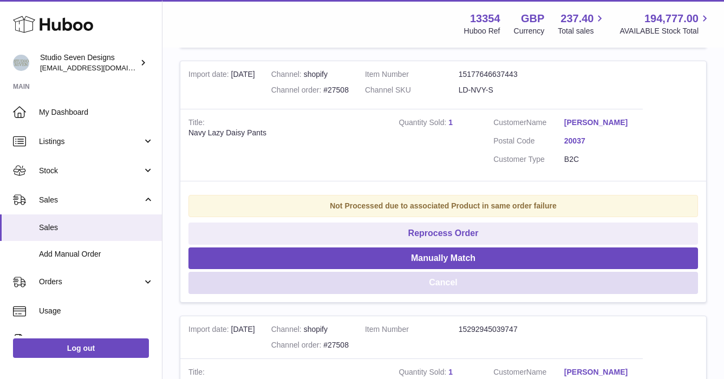
scroll to position [5054, 0]
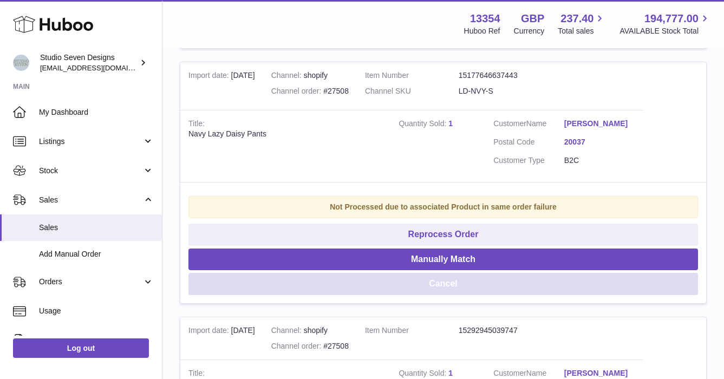
click at [446, 293] on button "Cancel" at bounding box center [442, 284] width 509 height 22
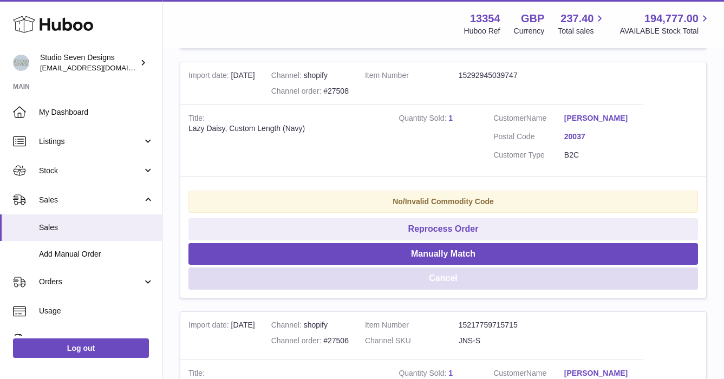
click at [443, 290] on button "Cancel" at bounding box center [442, 278] width 509 height 22
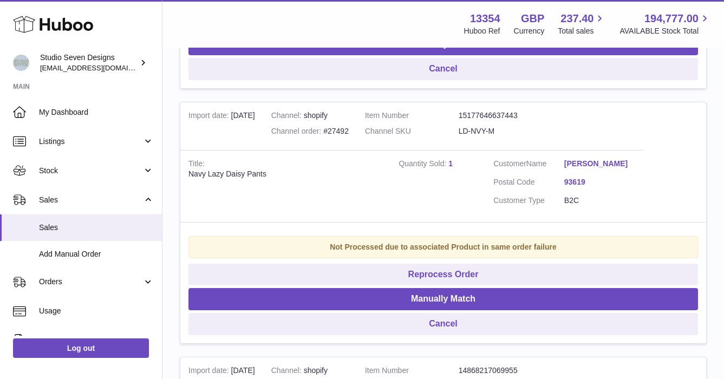
scroll to position [5474, 0]
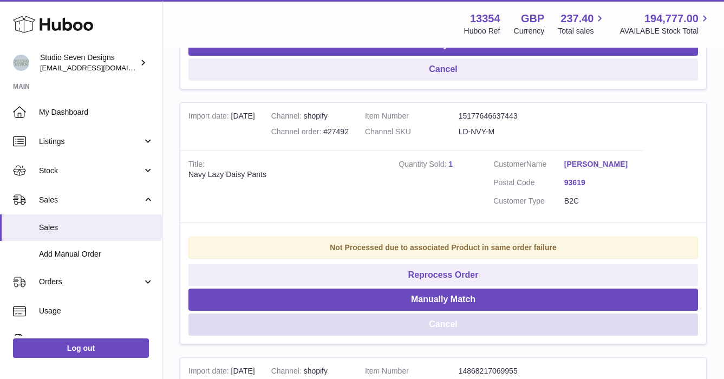
click at [453, 336] on button "Cancel" at bounding box center [442, 324] width 509 height 22
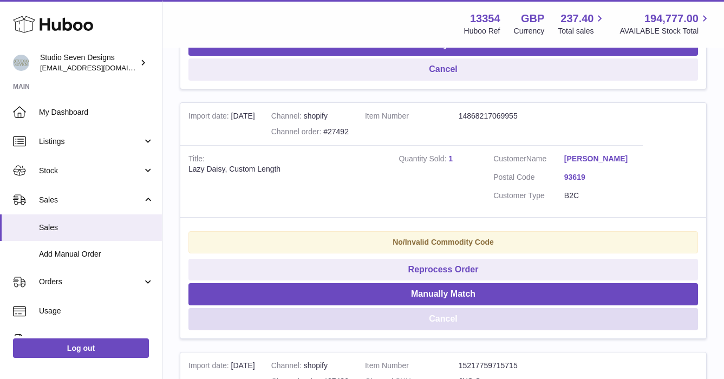
click at [444, 330] on button "Cancel" at bounding box center [442, 319] width 509 height 22
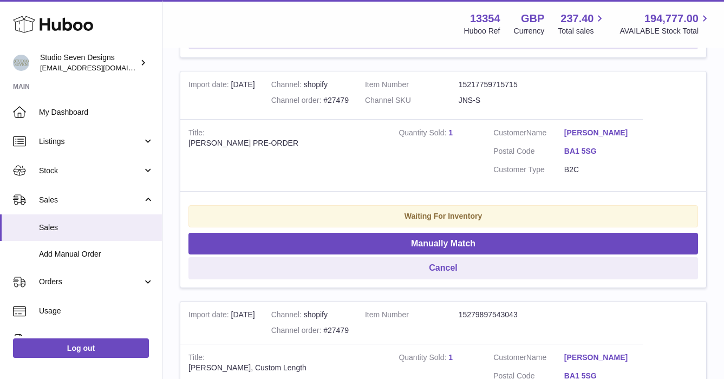
scroll to position [5737, 0]
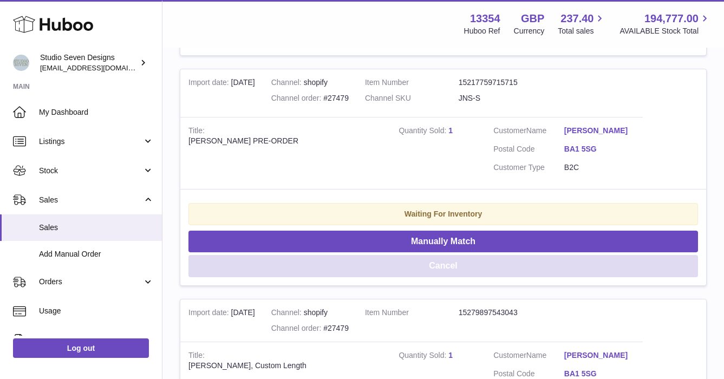
click at [454, 277] on button "Cancel" at bounding box center [442, 266] width 509 height 22
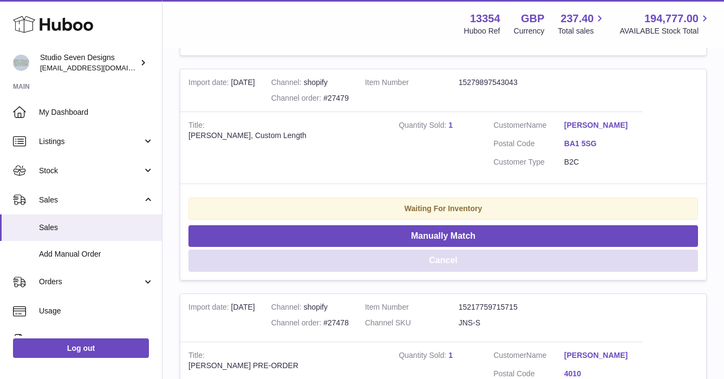
click at [444, 271] on button "Cancel" at bounding box center [442, 261] width 509 height 22
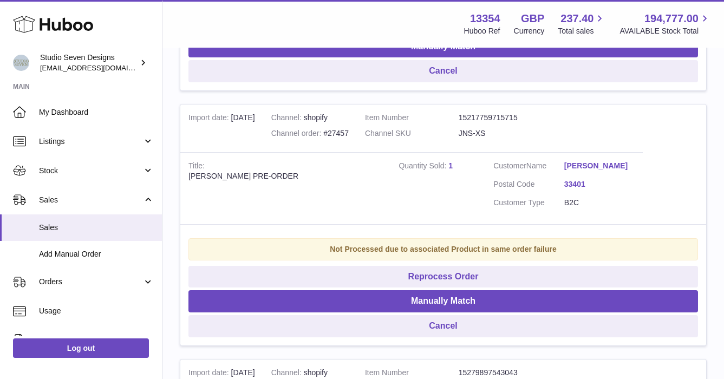
scroll to position [8931, 0]
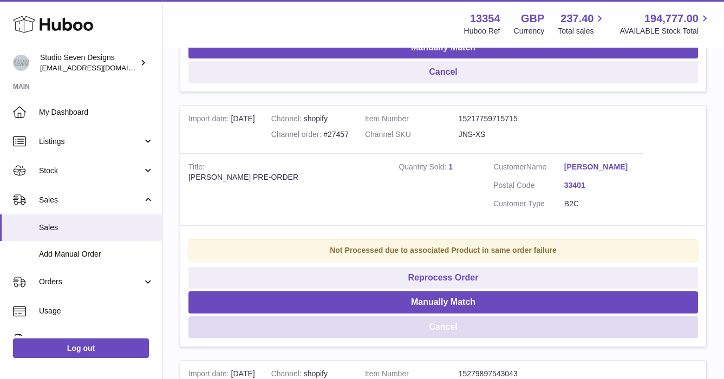
click at [455, 327] on button "Cancel" at bounding box center [442, 327] width 509 height 22
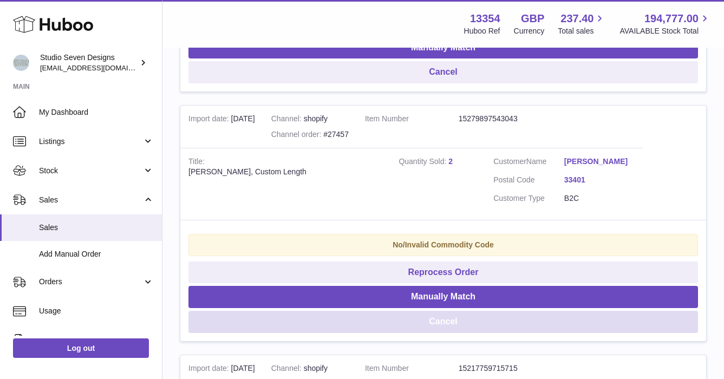
click at [444, 324] on button "Cancel" at bounding box center [442, 322] width 509 height 22
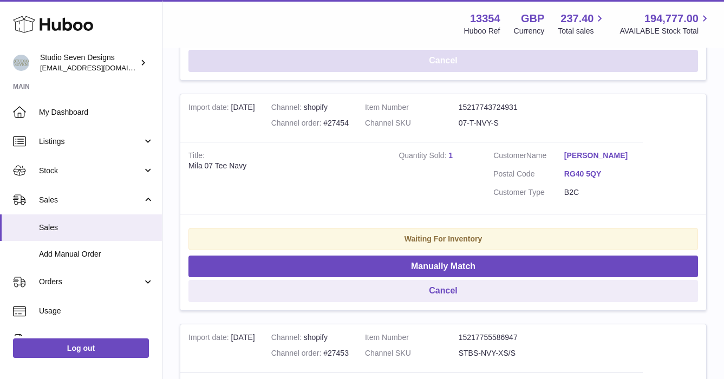
scroll to position [9173, 0]
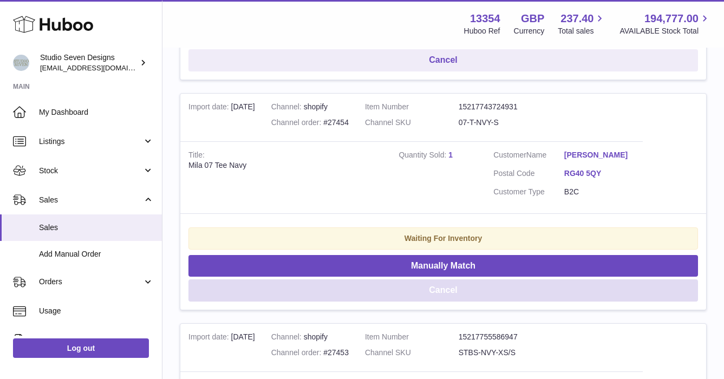
click at [448, 290] on button "Cancel" at bounding box center [442, 290] width 509 height 22
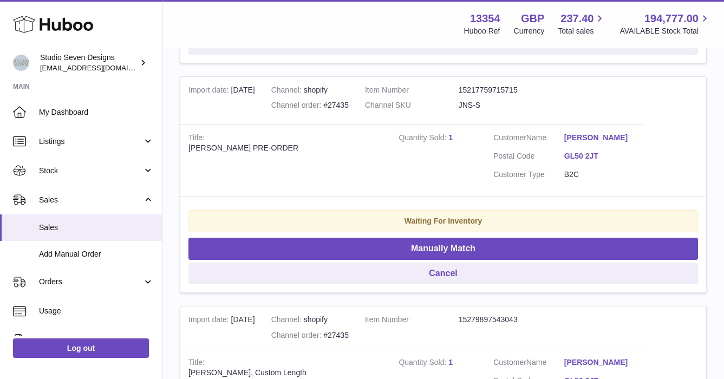
scroll to position [11485, 0]
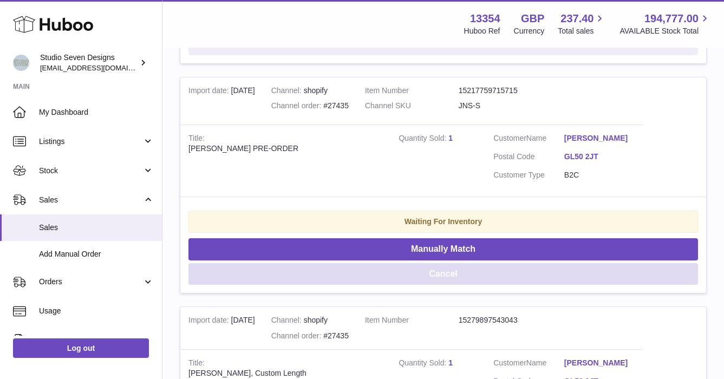
click at [466, 281] on button "Cancel" at bounding box center [442, 274] width 509 height 22
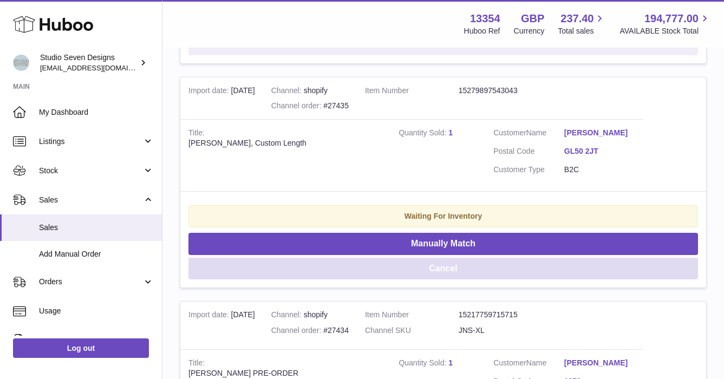
click at [451, 266] on button "Cancel" at bounding box center [442, 269] width 509 height 22
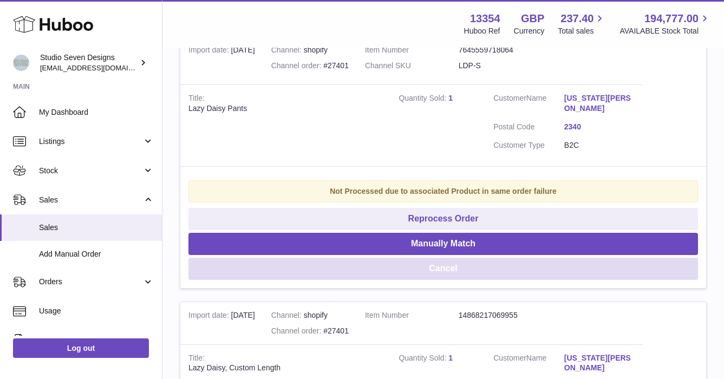
scroll to position [15691, 0]
click at [472, 260] on button "Cancel" at bounding box center [442, 268] width 509 height 22
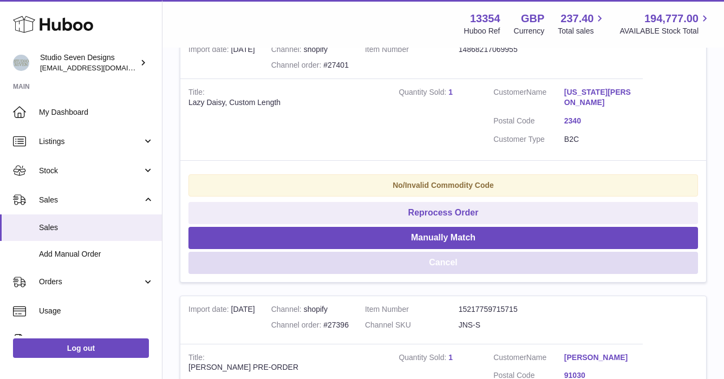
click at [448, 252] on button "Cancel" at bounding box center [442, 263] width 509 height 22
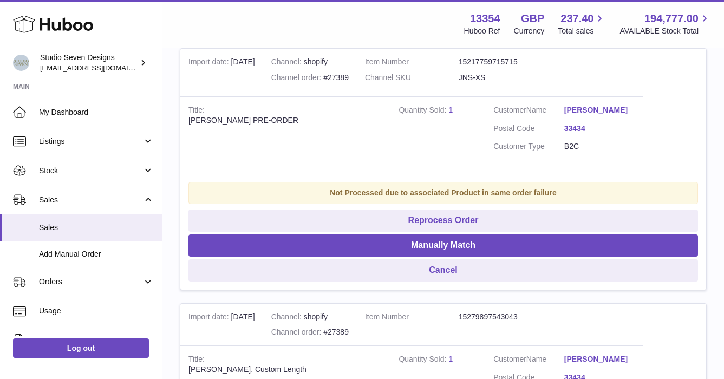
scroll to position [16598, 0]
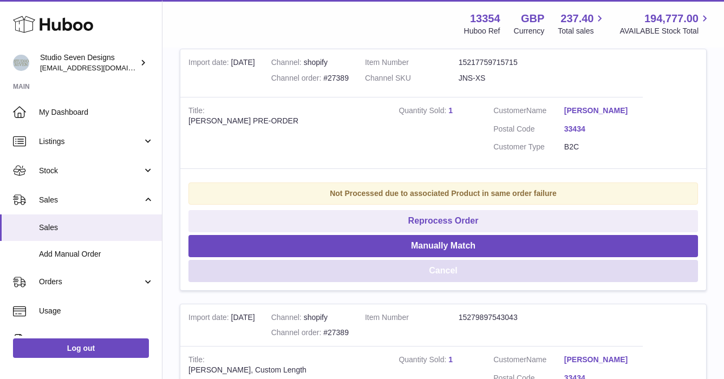
click at [436, 274] on button "Cancel" at bounding box center [442, 271] width 509 height 22
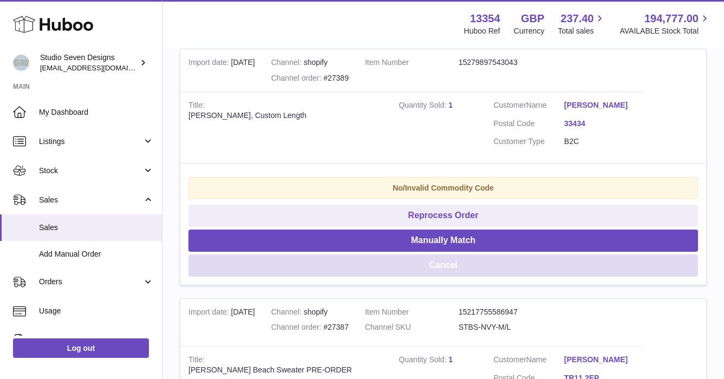
click at [453, 264] on button "Cancel" at bounding box center [442, 265] width 509 height 22
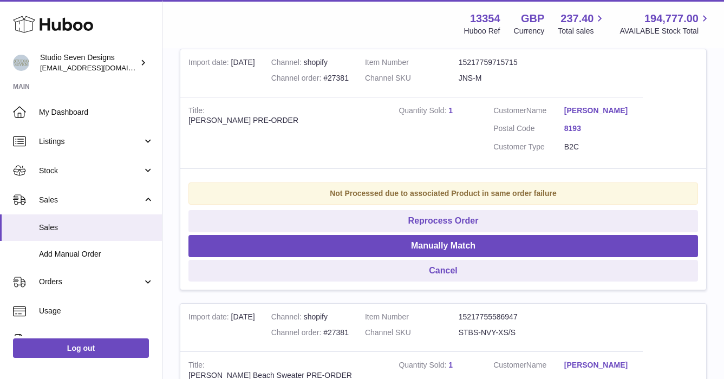
scroll to position [17058, 0]
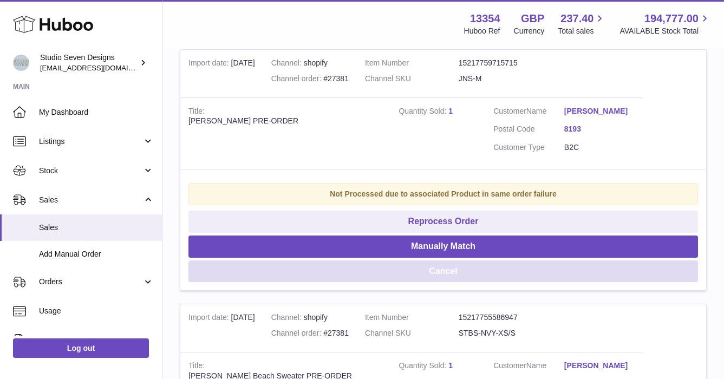
click at [453, 271] on button "Cancel" at bounding box center [442, 271] width 509 height 22
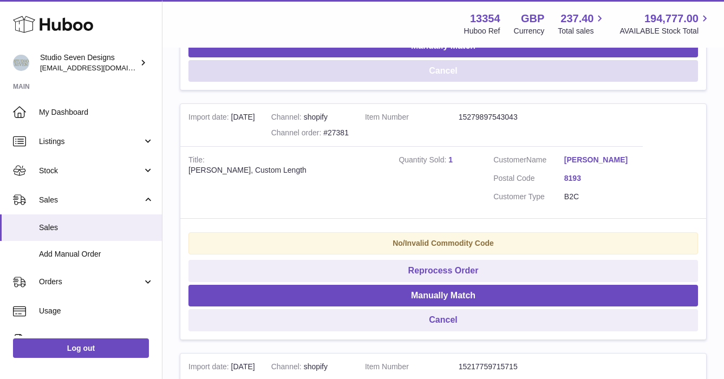
scroll to position [17259, 0]
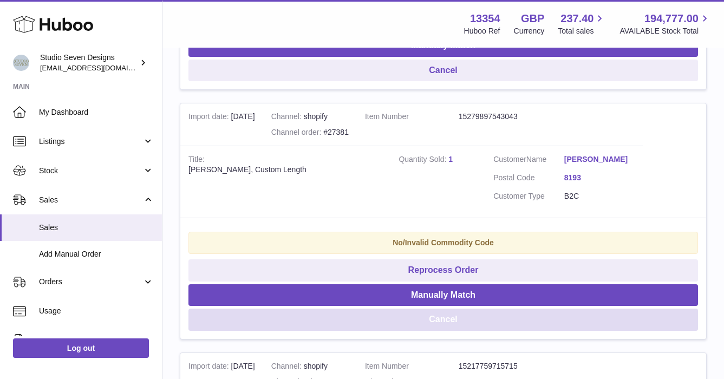
click at [450, 318] on button "Cancel" at bounding box center [442, 320] width 509 height 22
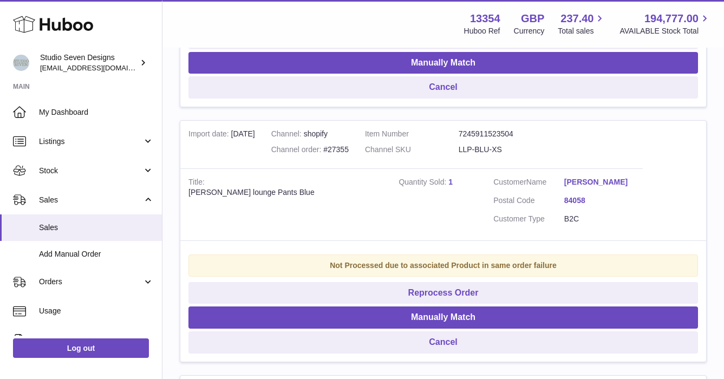
scroll to position [19847, 0]
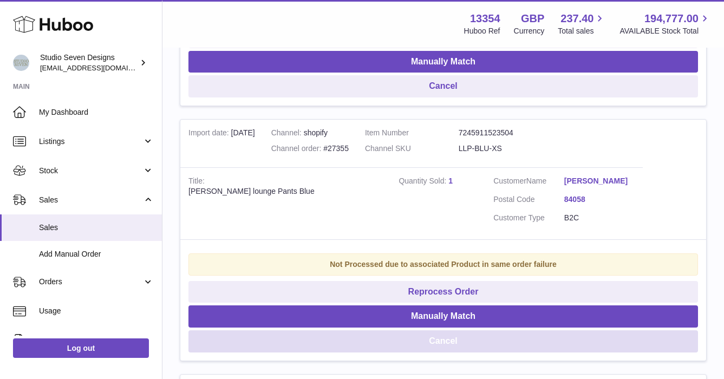
click at [455, 345] on button "Cancel" at bounding box center [442, 341] width 509 height 22
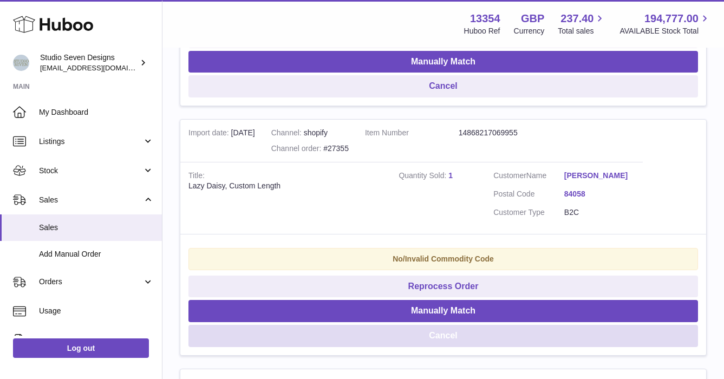
click at [442, 338] on button "Cancel" at bounding box center [442, 336] width 509 height 22
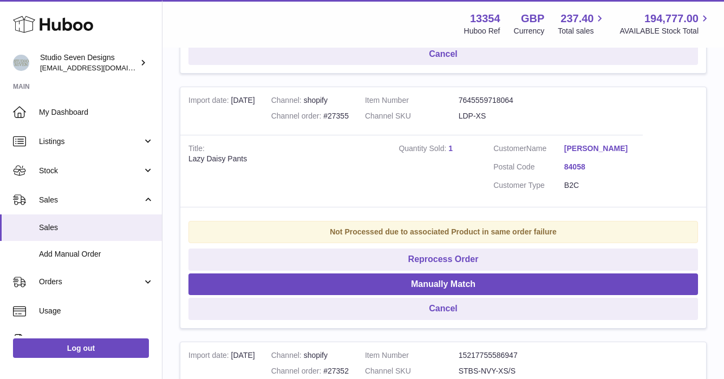
scroll to position [19631, 0]
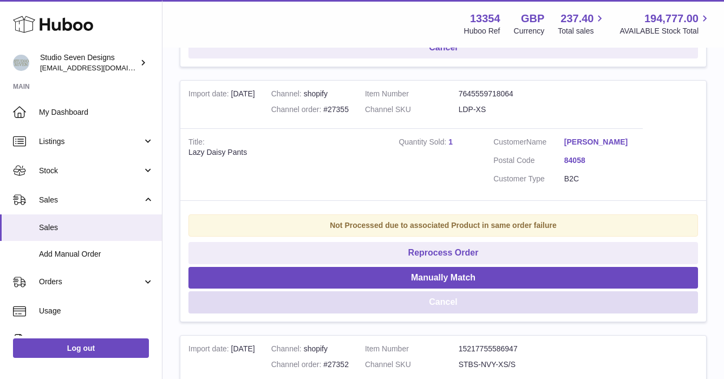
click at [438, 302] on button "Cancel" at bounding box center [442, 302] width 509 height 22
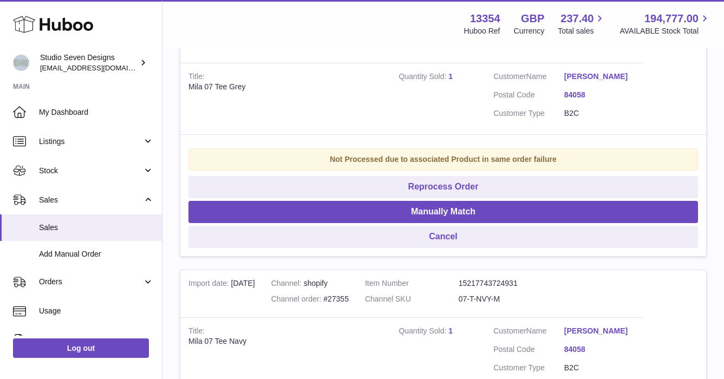
scroll to position [19187, 0]
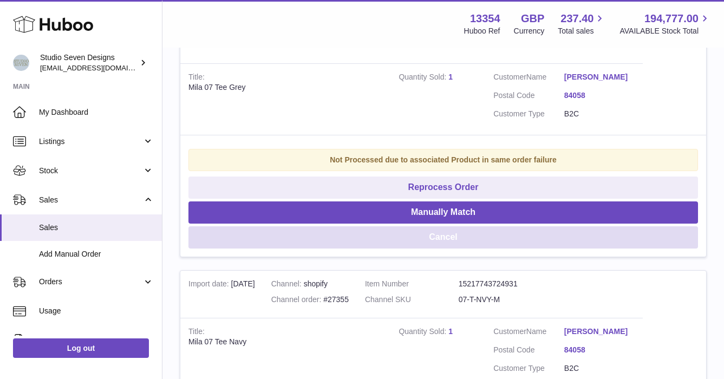
click at [444, 236] on button "Cancel" at bounding box center [442, 237] width 509 height 22
click at [451, 241] on button "Cancel" at bounding box center [442, 237] width 509 height 22
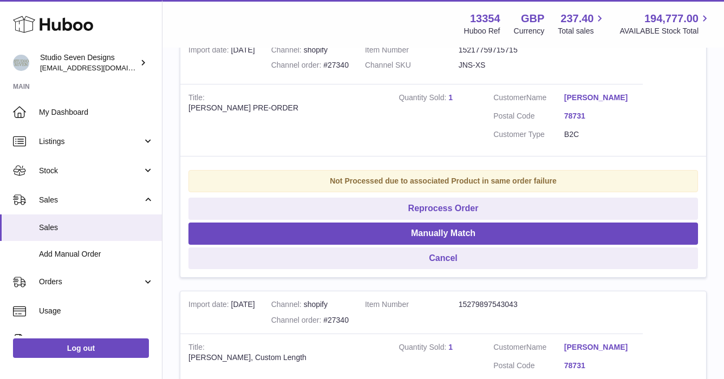
scroll to position [20545, 0]
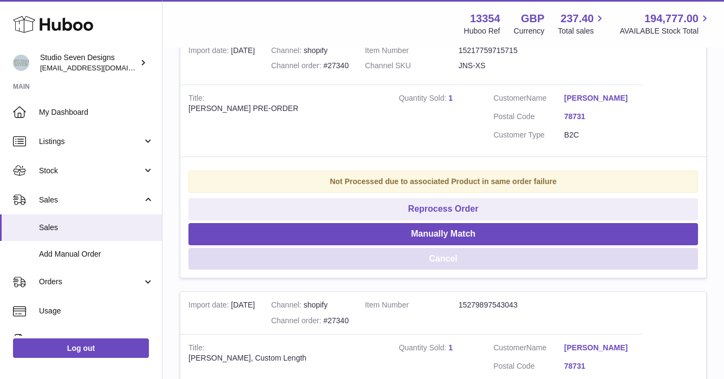
click at [459, 270] on button "Cancel" at bounding box center [442, 259] width 509 height 22
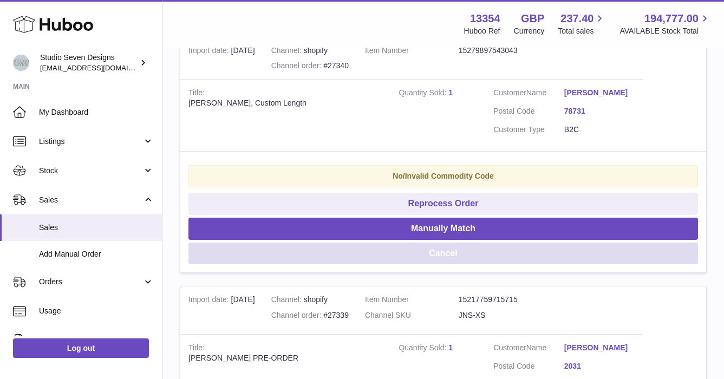
click at [448, 265] on button "Cancel" at bounding box center [442, 254] width 509 height 22
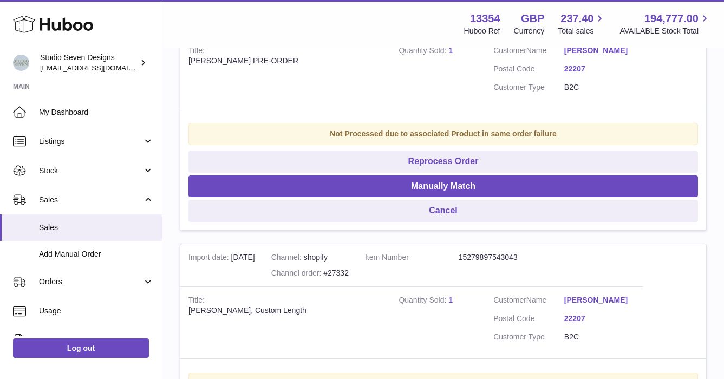
scroll to position [21284, 0]
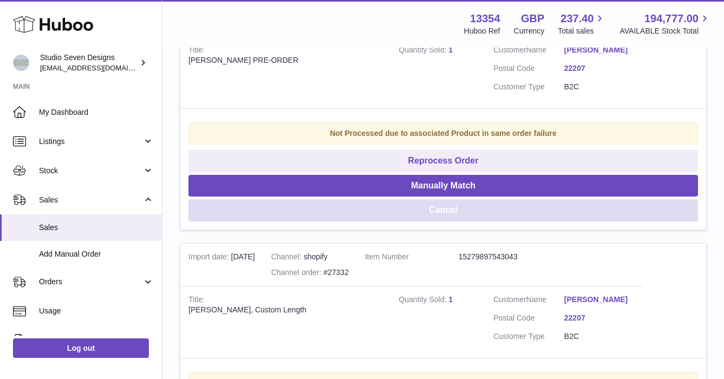
click at [468, 221] on button "Cancel" at bounding box center [442, 210] width 509 height 22
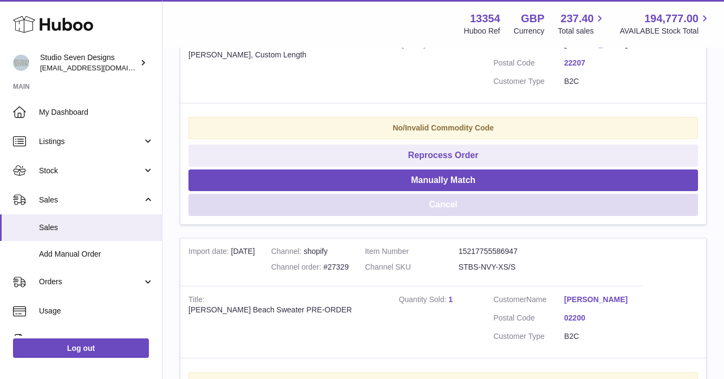
click at [442, 216] on button "Cancel" at bounding box center [442, 205] width 509 height 22
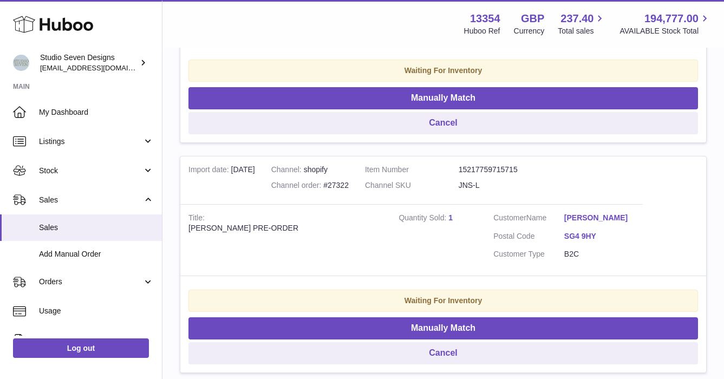
scroll to position [23089, 0]
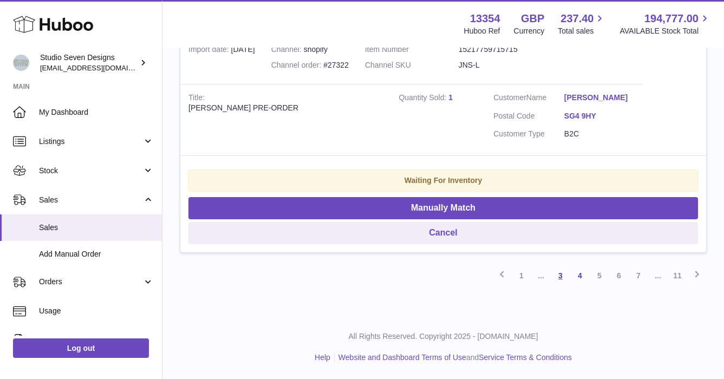
click at [558, 271] on link "3" at bounding box center [559, 275] width 19 height 19
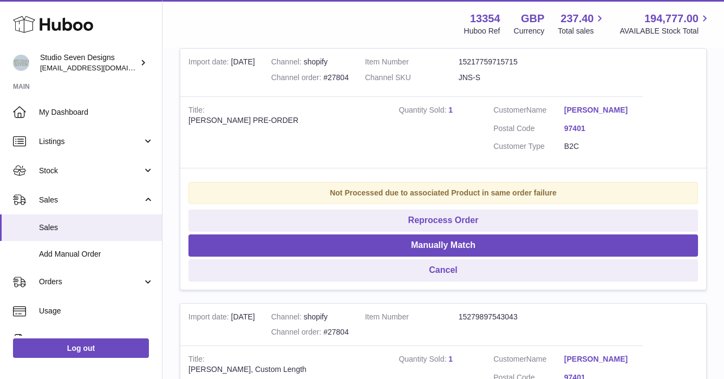
scroll to position [231, 0]
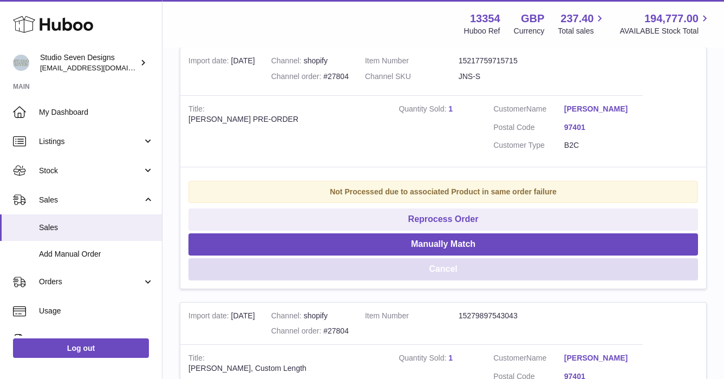
click at [462, 263] on button "Cancel" at bounding box center [442, 269] width 509 height 22
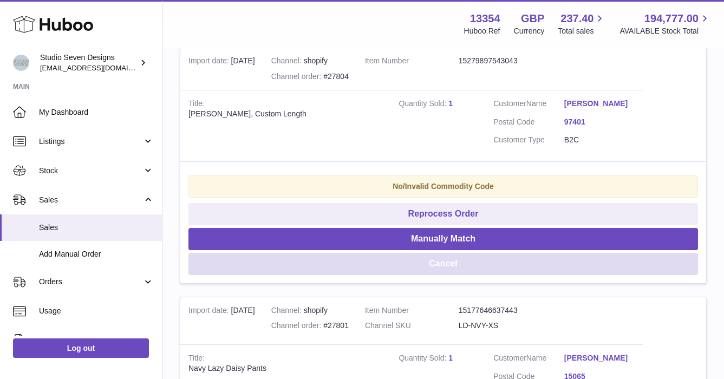
click at [462, 263] on button "Cancel" at bounding box center [442, 264] width 509 height 22
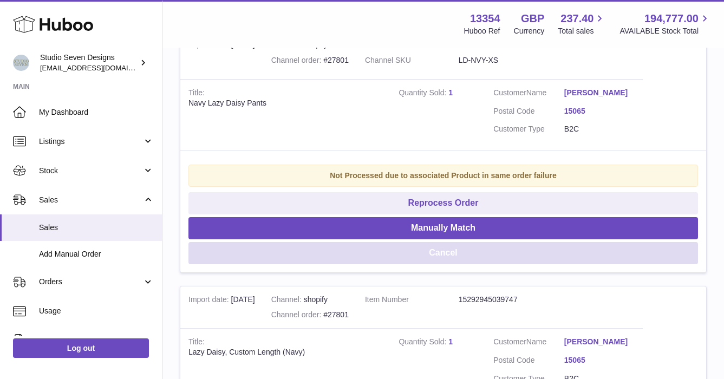
scroll to position [246, 0]
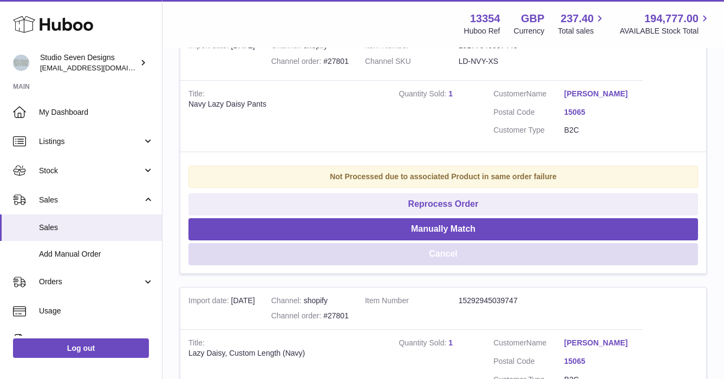
click at [453, 255] on button "Cancel" at bounding box center [442, 254] width 509 height 22
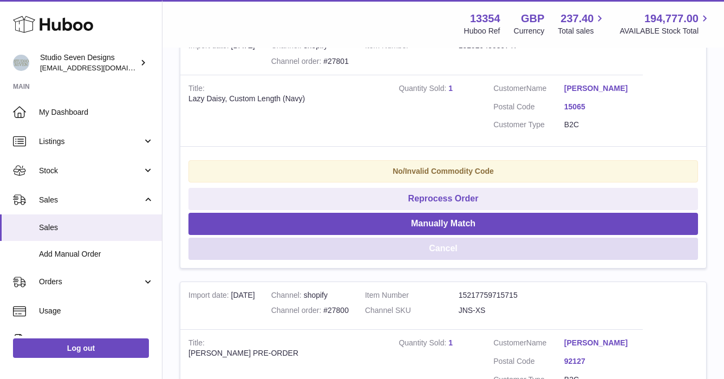
click at [449, 249] on button "Cancel" at bounding box center [442, 249] width 509 height 22
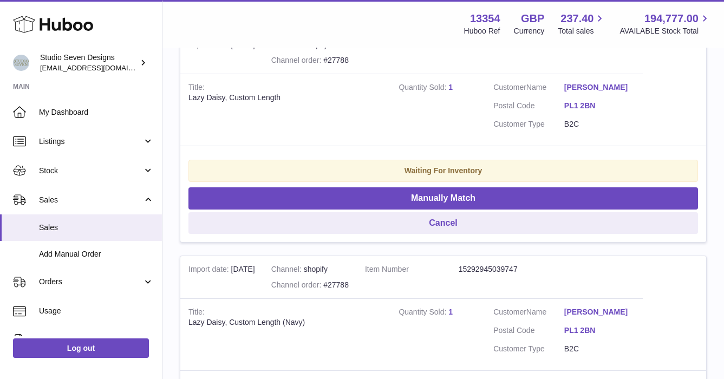
scroll to position [1398, 0]
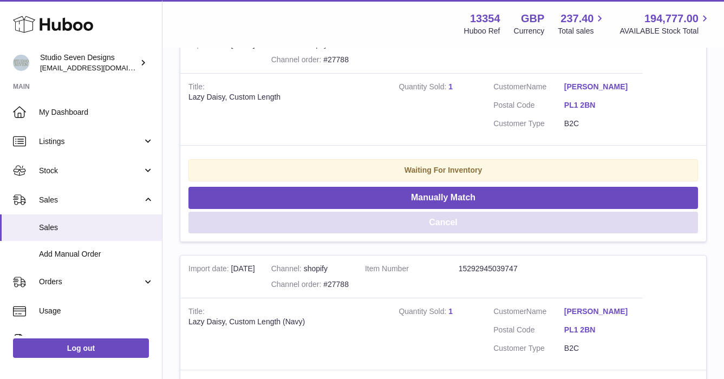
click at [451, 222] on button "Cancel" at bounding box center [442, 223] width 509 height 22
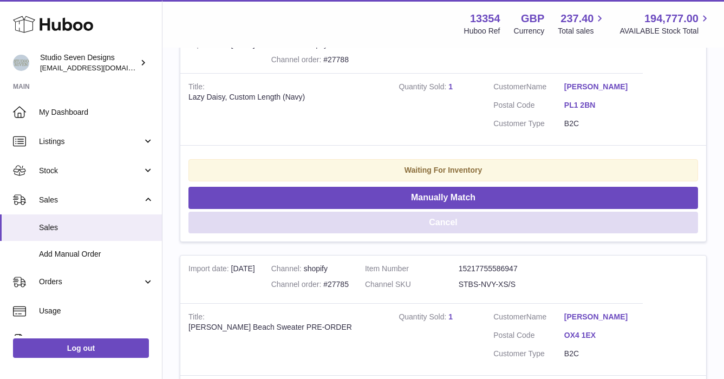
click at [451, 222] on button "Cancel" at bounding box center [442, 223] width 509 height 22
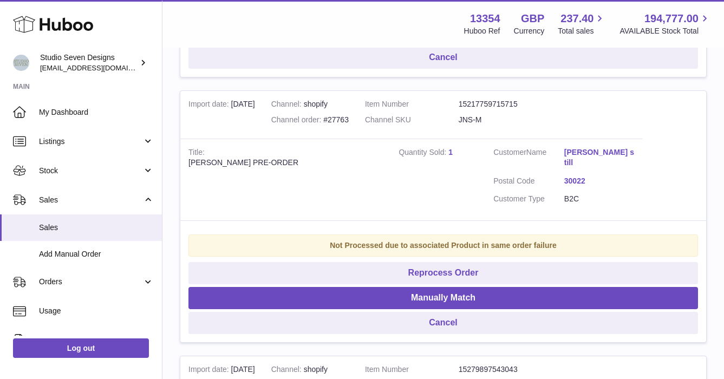
scroll to position [2952, 0]
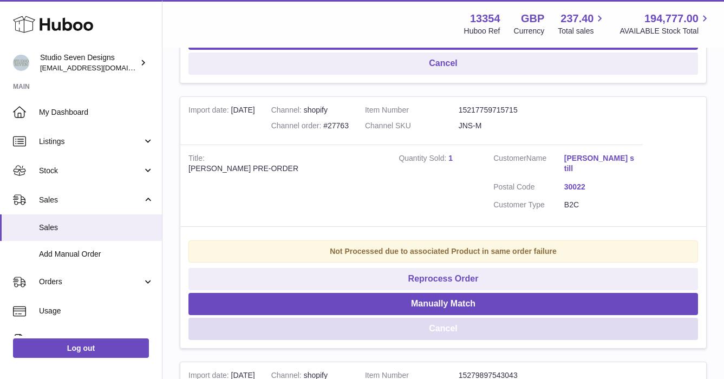
click at [450, 320] on button "Cancel" at bounding box center [442, 329] width 509 height 22
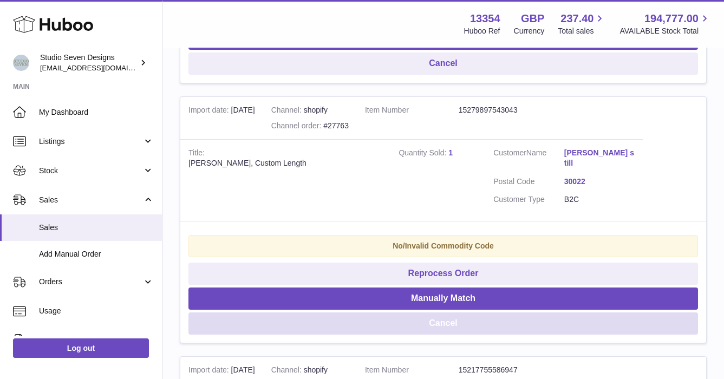
click at [432, 313] on button "Cancel" at bounding box center [442, 323] width 509 height 22
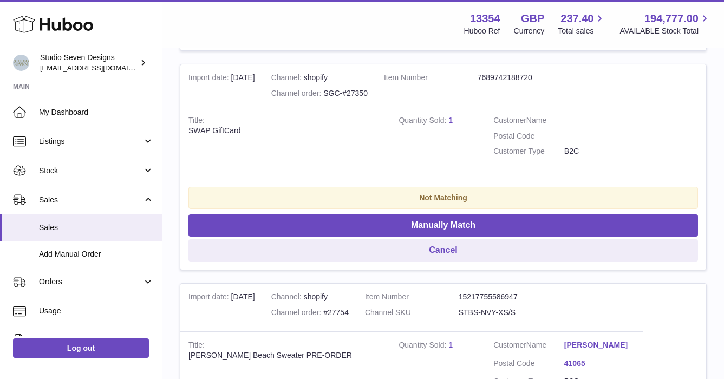
scroll to position [3214, 0]
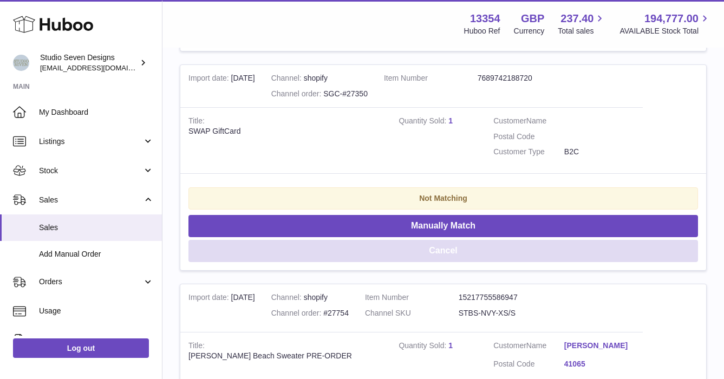
click at [444, 253] on button "Cancel" at bounding box center [442, 251] width 509 height 22
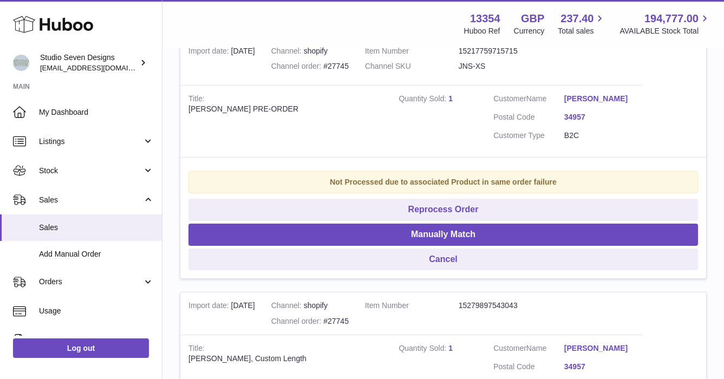
scroll to position [4392, 0]
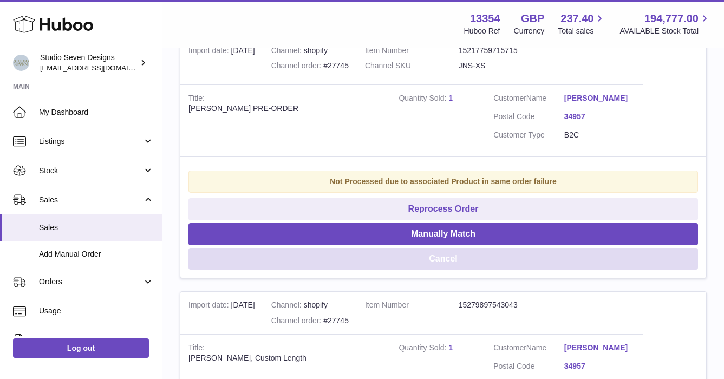
click at [454, 270] on button "Cancel" at bounding box center [442, 259] width 509 height 22
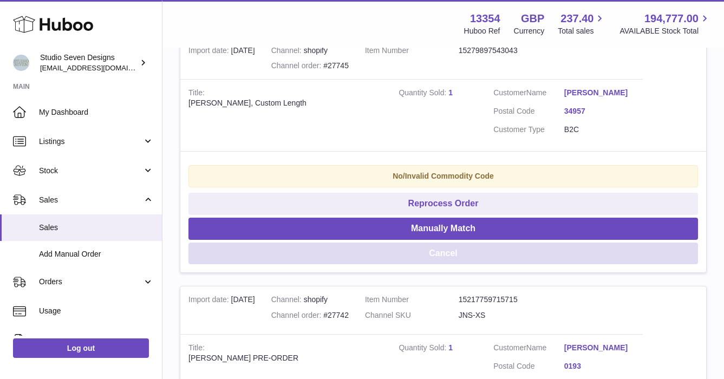
click at [454, 265] on button "Cancel" at bounding box center [442, 254] width 509 height 22
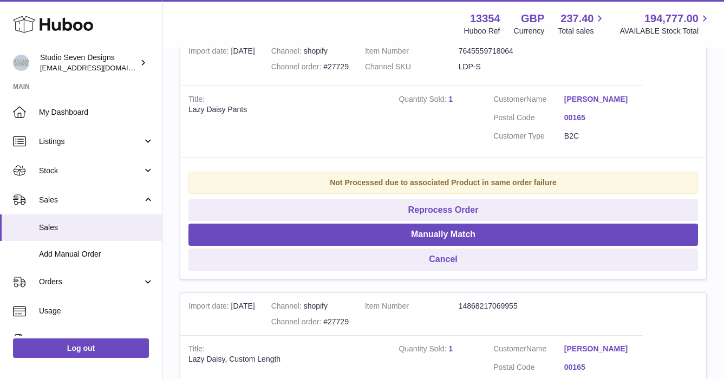
scroll to position [5541, 0]
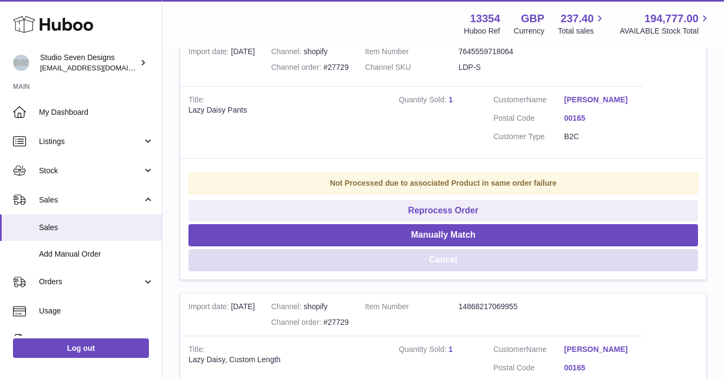
click at [458, 271] on button "Cancel" at bounding box center [442, 260] width 509 height 22
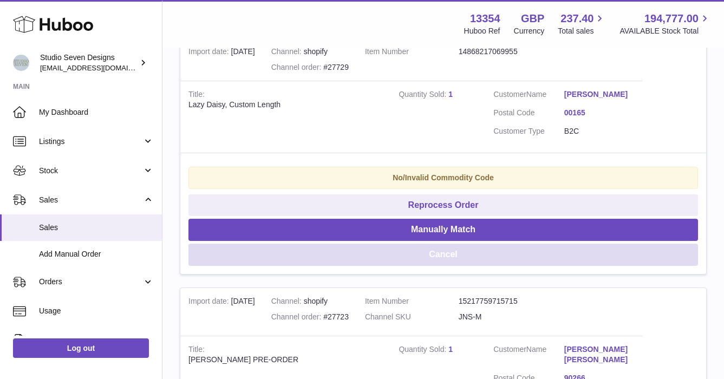
click at [458, 266] on button "Cancel" at bounding box center [442, 255] width 509 height 22
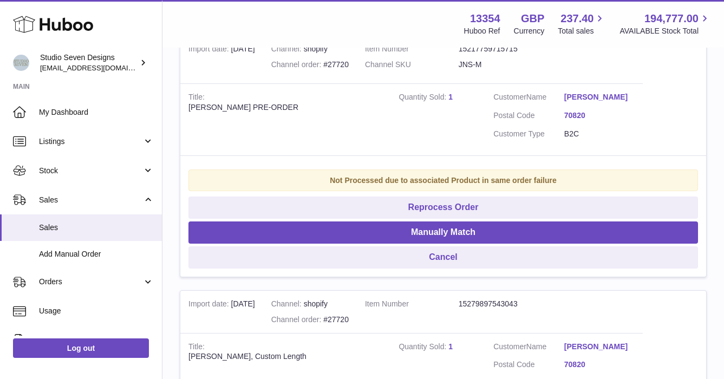
scroll to position [6013, 0]
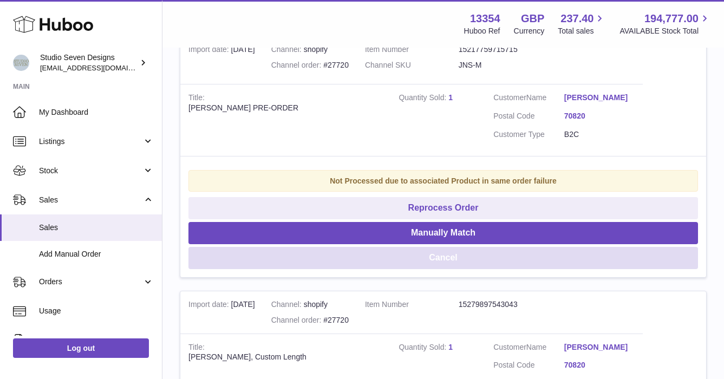
click at [445, 269] on button "Cancel" at bounding box center [442, 258] width 509 height 22
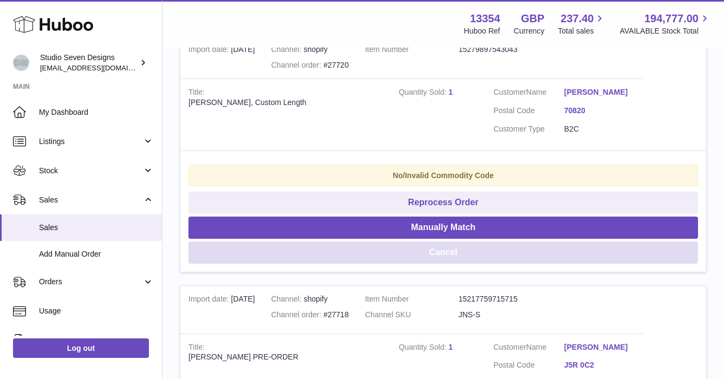
click at [445, 264] on button "Cancel" at bounding box center [442, 252] width 509 height 22
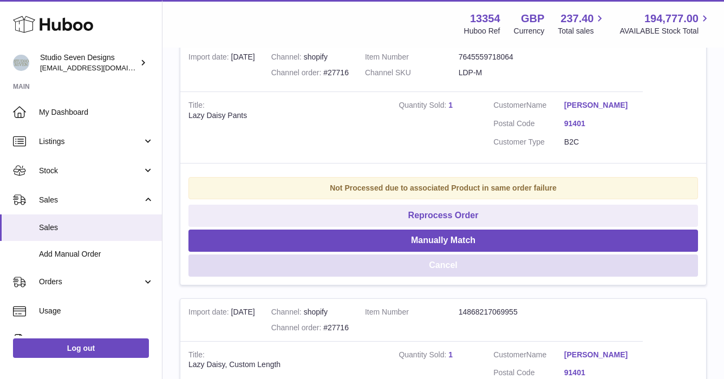
scroll to position [6236, 0]
click at [442, 276] on button "Cancel" at bounding box center [442, 265] width 509 height 22
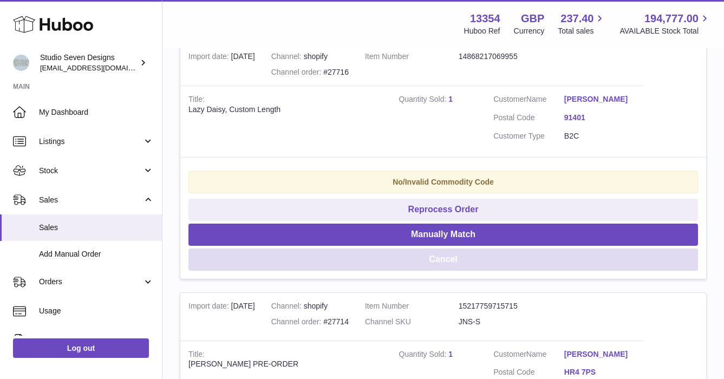
click at [442, 271] on button "Cancel" at bounding box center [442, 259] width 509 height 22
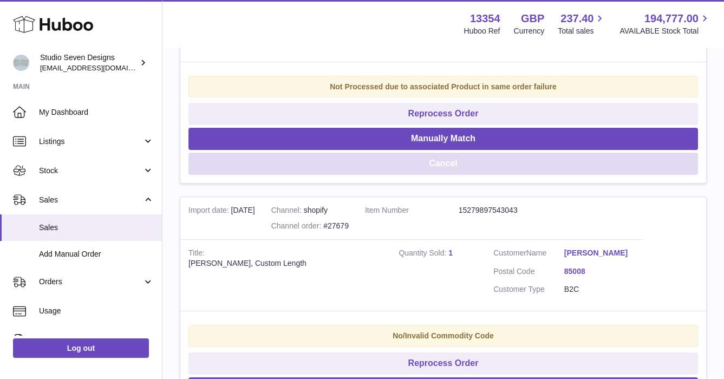
scroll to position [8654, 0]
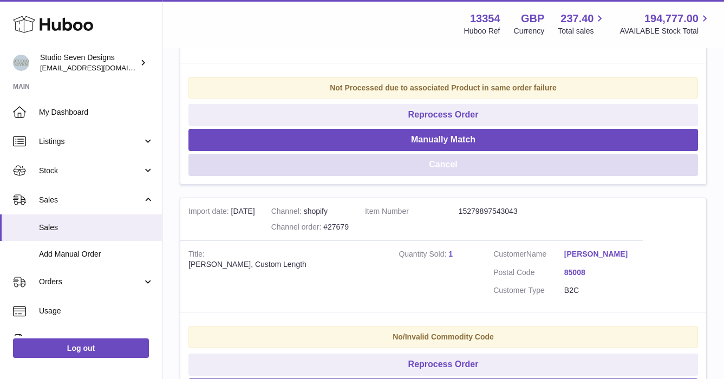
click at [461, 176] on button "Cancel" at bounding box center [442, 165] width 509 height 22
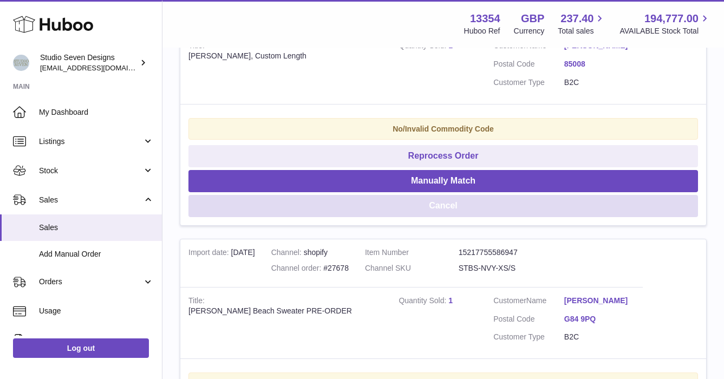
scroll to position [8607, 0]
click at [452, 218] on button "Cancel" at bounding box center [442, 206] width 509 height 22
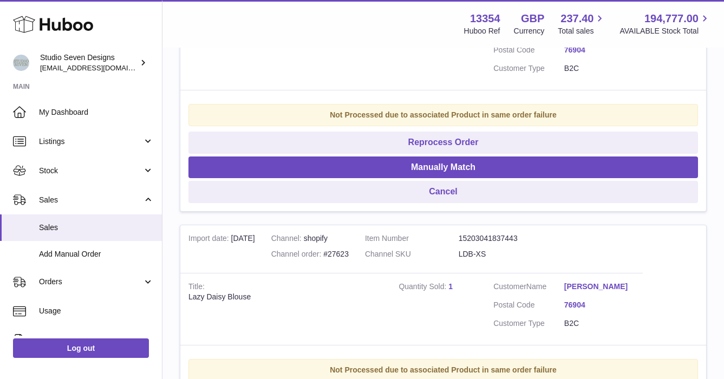
scroll to position [14838, 0]
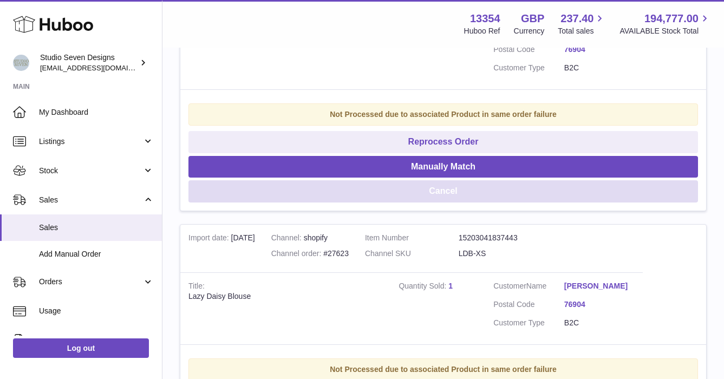
click at [448, 202] on button "Cancel" at bounding box center [442, 191] width 509 height 22
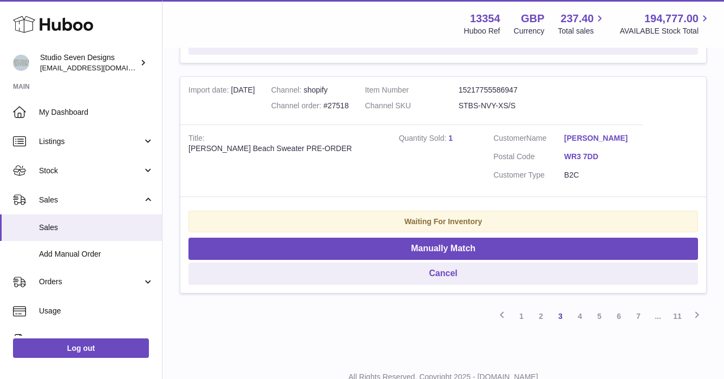
scroll to position [23211, 0]
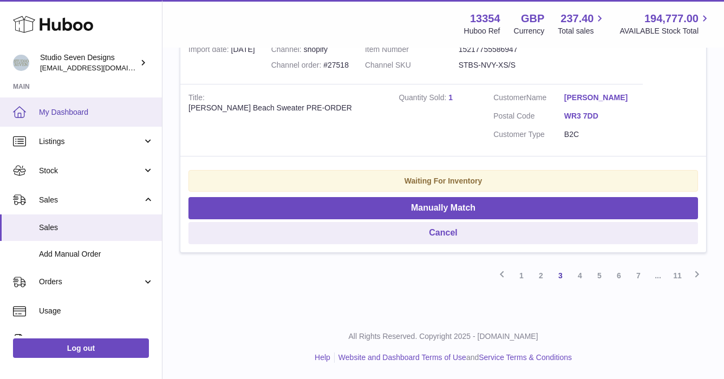
click at [76, 109] on span "My Dashboard" at bounding box center [96, 112] width 115 height 10
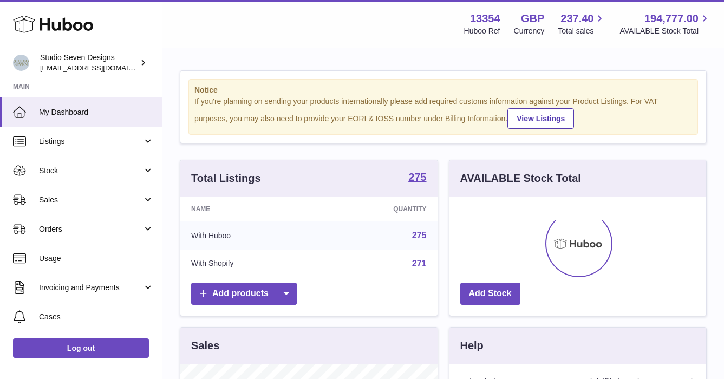
scroll to position [169, 257]
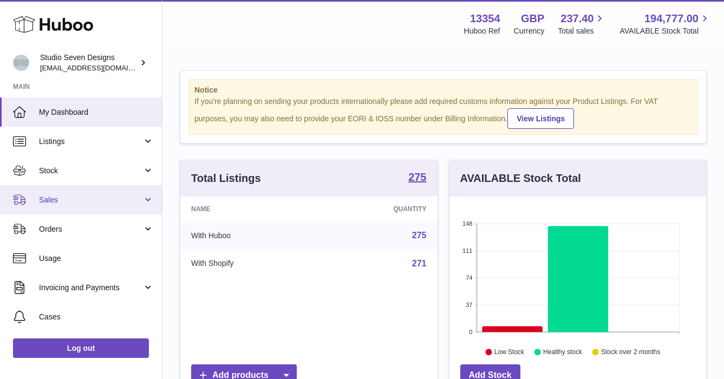
click at [74, 201] on span "Sales" at bounding box center [90, 200] width 103 height 10
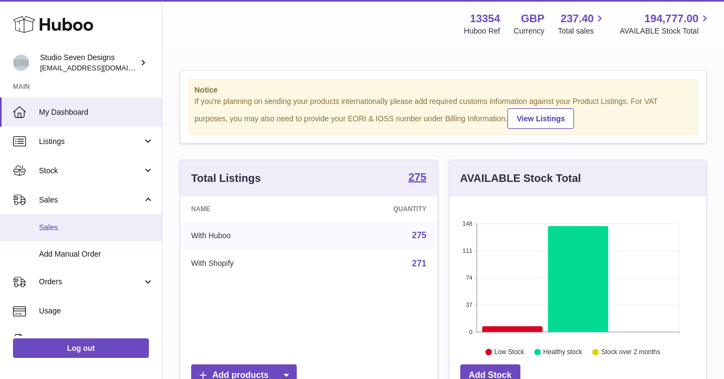
click at [53, 221] on link "Sales" at bounding box center [81, 227] width 162 height 27
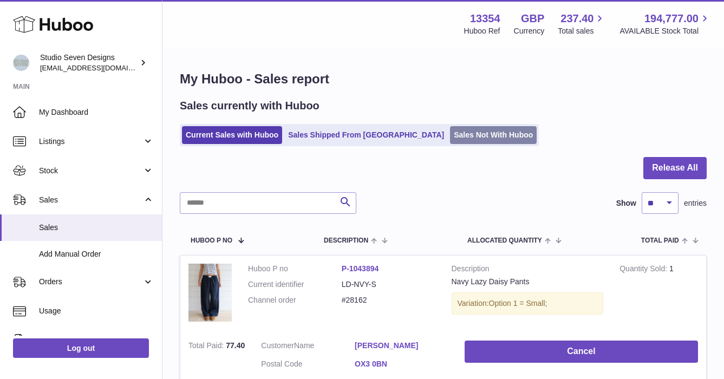
click at [450, 135] on link "Sales Not With Huboo" at bounding box center [493, 135] width 87 height 18
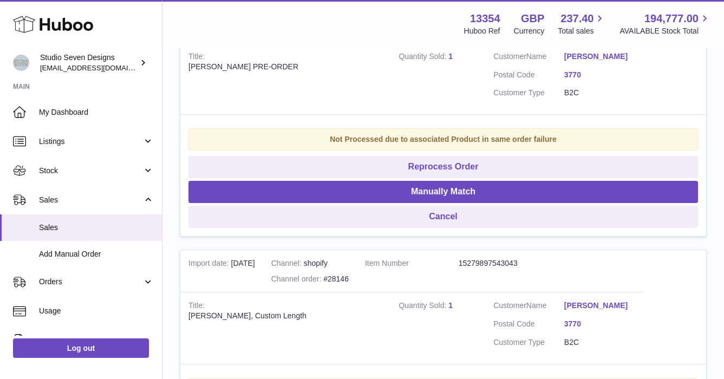
scroll to position [1948, 0]
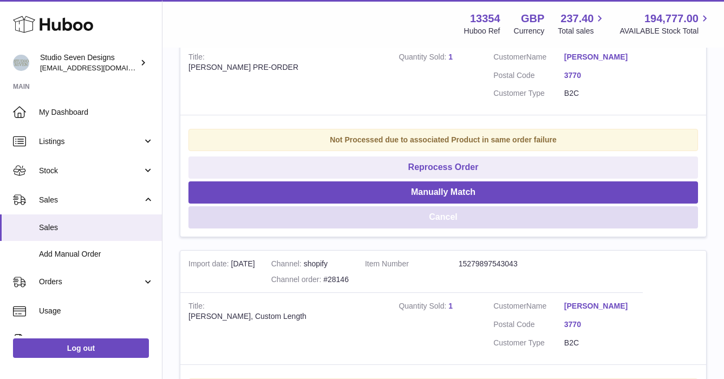
click at [447, 206] on button "Cancel" at bounding box center [442, 217] width 509 height 22
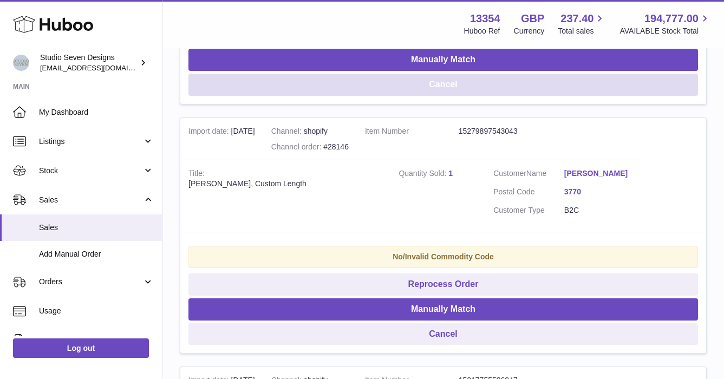
scroll to position [2081, 0]
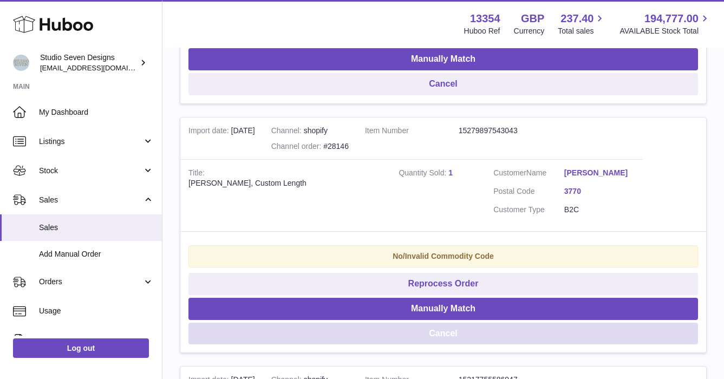
click at [456, 327] on button "Cancel" at bounding box center [442, 334] width 509 height 22
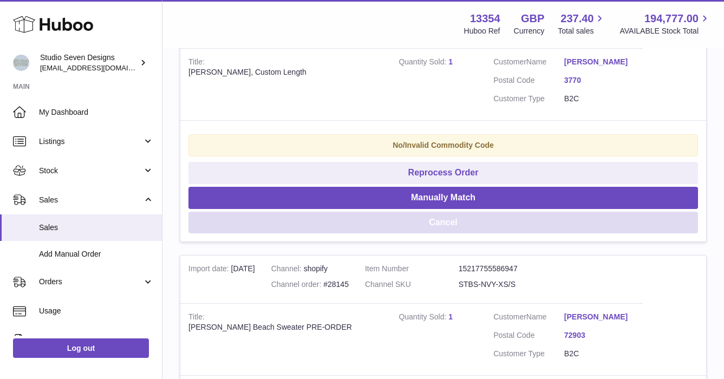
scroll to position [2192, 0]
click at [436, 219] on button "Cancel" at bounding box center [442, 222] width 509 height 22
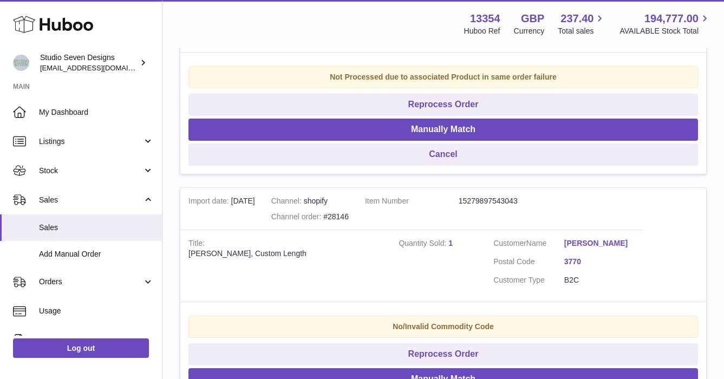
scroll to position [2131, 0]
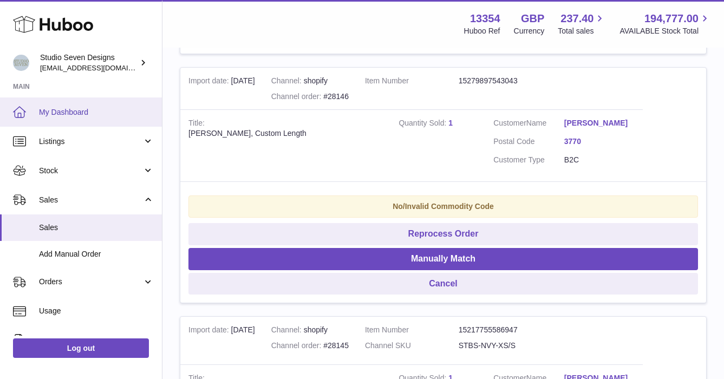
click at [89, 106] on link "My Dashboard" at bounding box center [81, 111] width 162 height 29
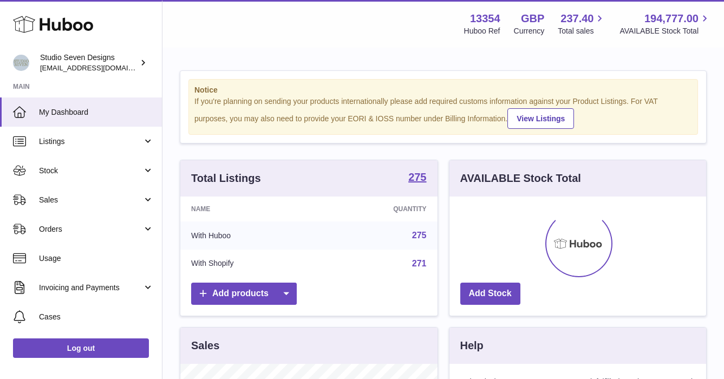
scroll to position [169, 257]
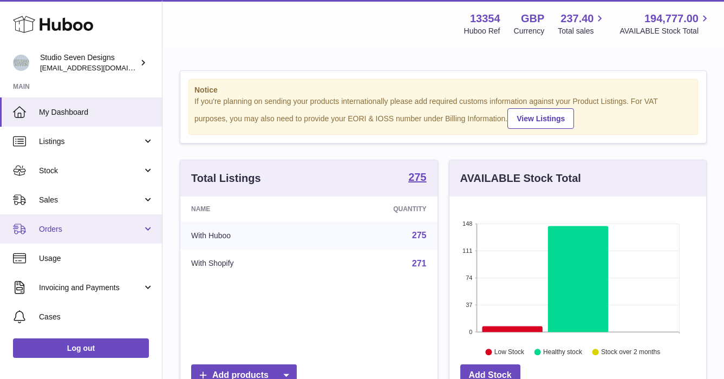
click at [64, 226] on span "Orders" at bounding box center [90, 229] width 103 height 10
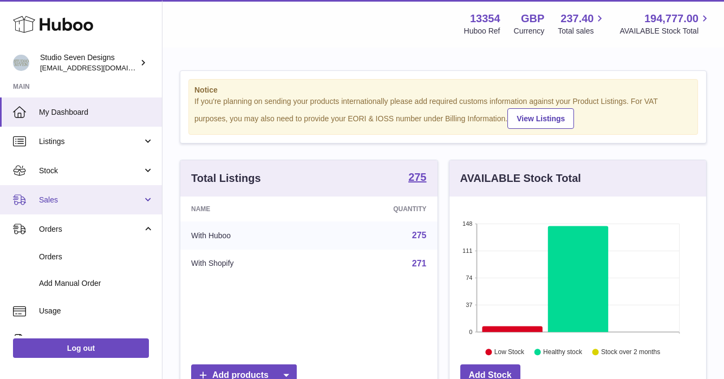
click at [58, 198] on span "Sales" at bounding box center [90, 200] width 103 height 10
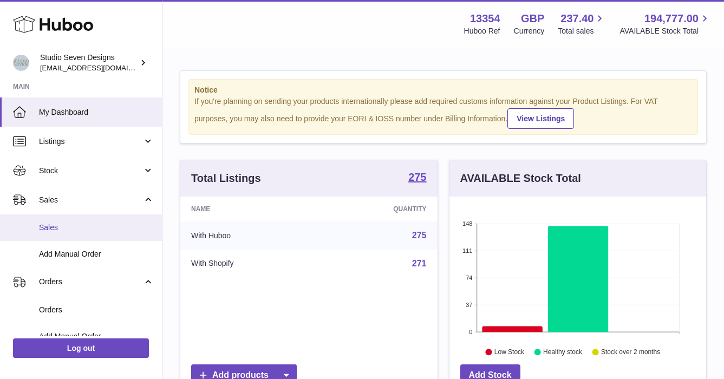
click at [60, 225] on span "Sales" at bounding box center [96, 227] width 115 height 10
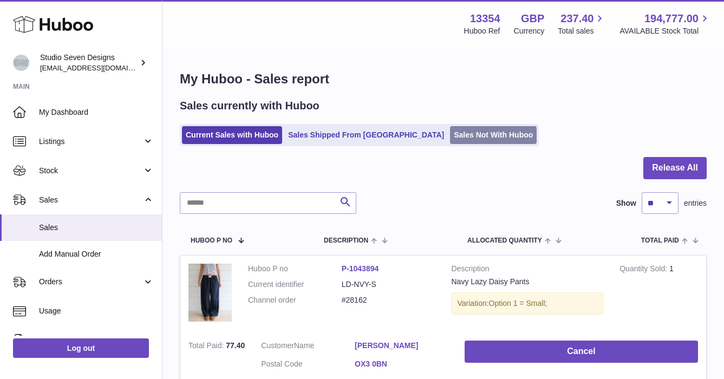
click at [450, 132] on link "Sales Not With Huboo" at bounding box center [493, 135] width 87 height 18
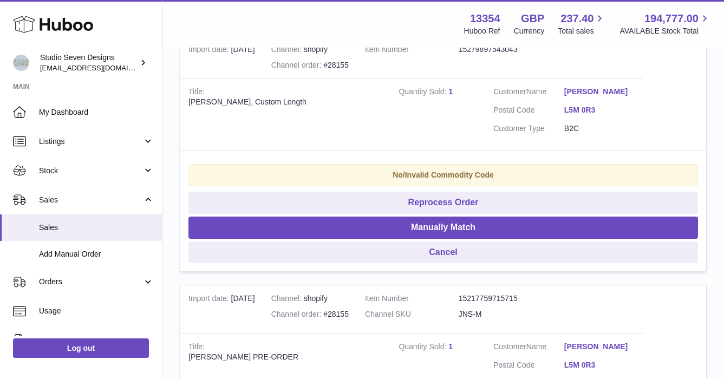
scroll to position [703, 0]
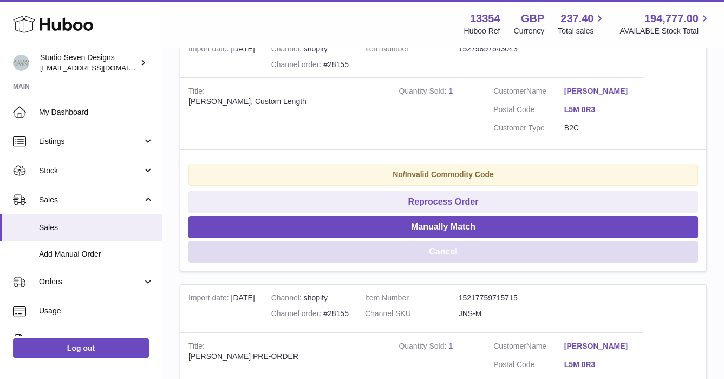
click at [448, 248] on button "Cancel" at bounding box center [442, 252] width 509 height 22
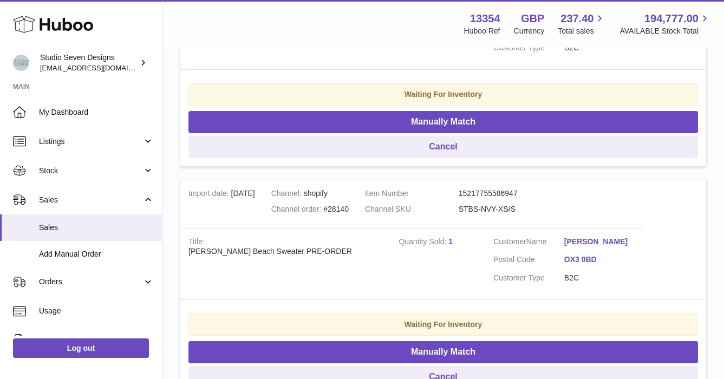
scroll to position [2224, 0]
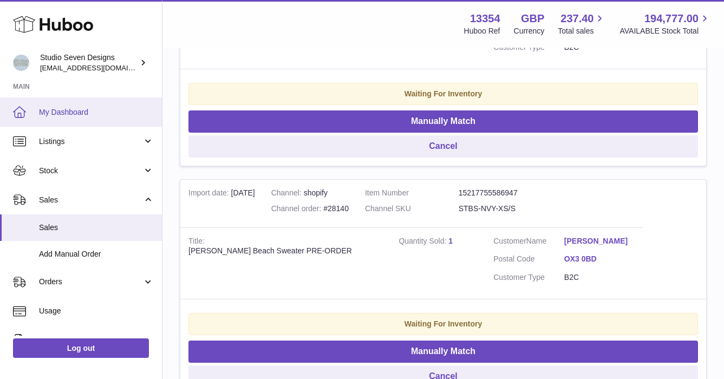
click at [75, 117] on link "My Dashboard" at bounding box center [81, 111] width 162 height 29
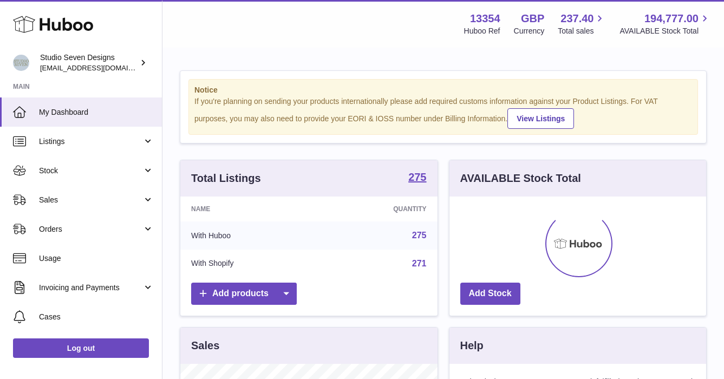
scroll to position [169, 257]
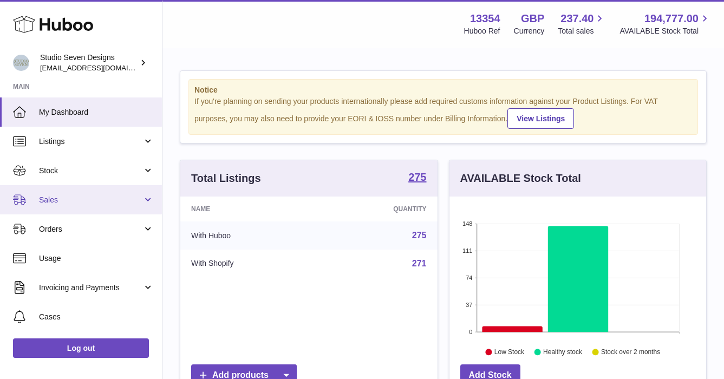
click at [68, 201] on span "Sales" at bounding box center [90, 200] width 103 height 10
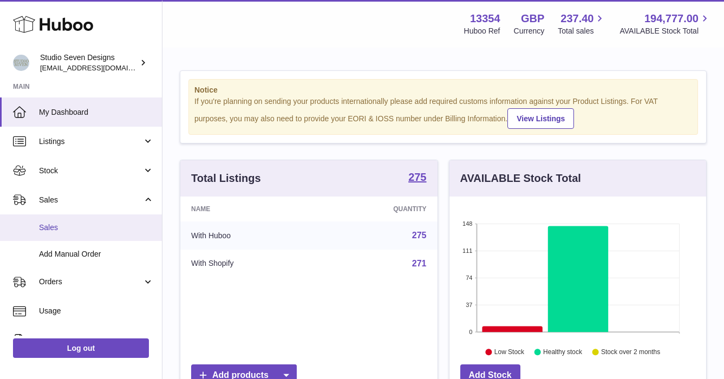
click at [60, 225] on span "Sales" at bounding box center [96, 227] width 115 height 10
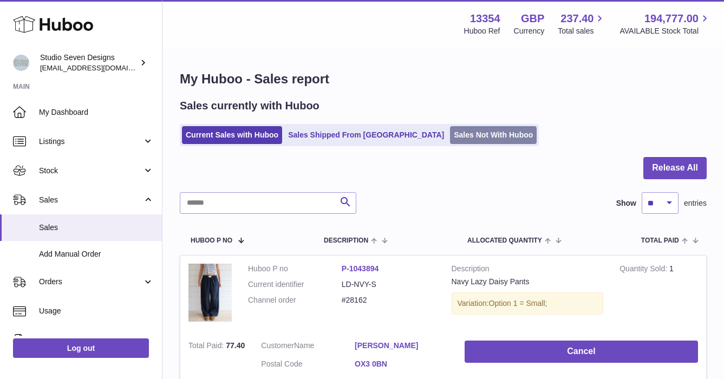
click at [450, 136] on link "Sales Not With Huboo" at bounding box center [493, 135] width 87 height 18
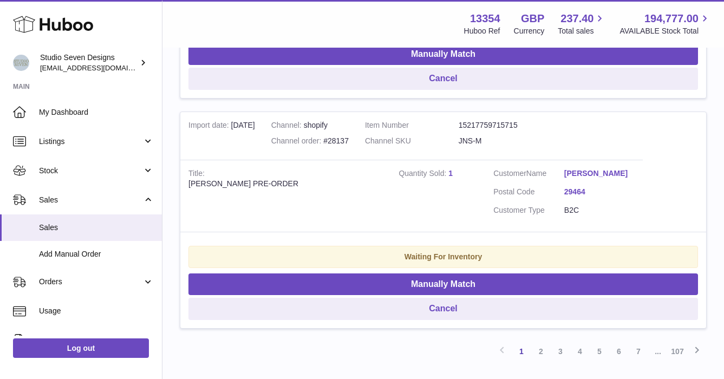
scroll to position [2343, 0]
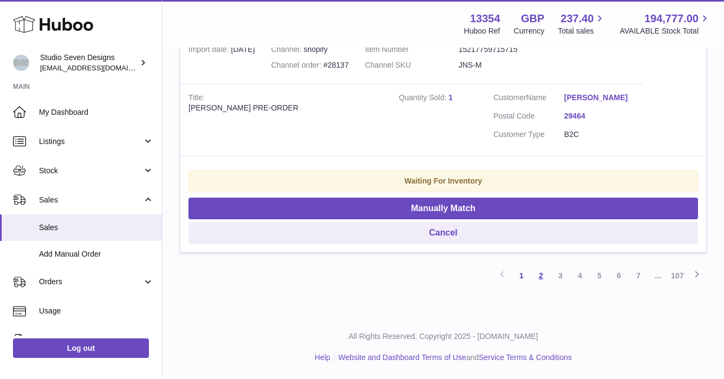
click at [541, 276] on link "2" at bounding box center [540, 275] width 19 height 19
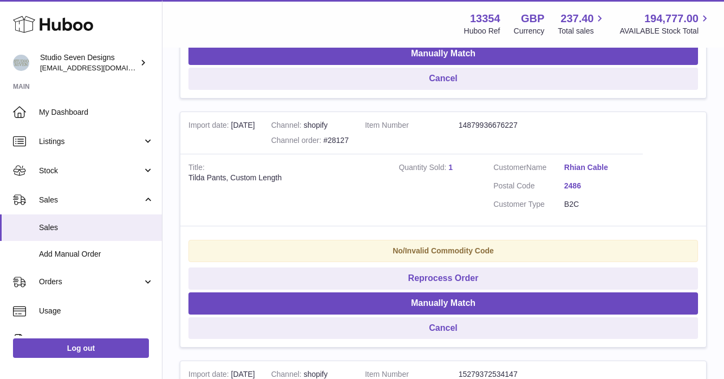
scroll to position [1087, 0]
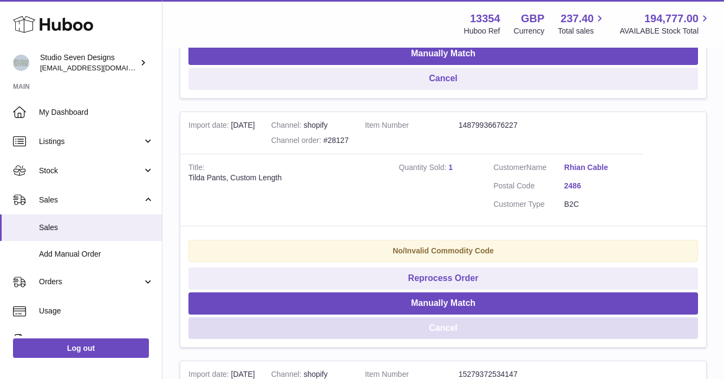
click at [464, 329] on button "Cancel" at bounding box center [442, 328] width 509 height 22
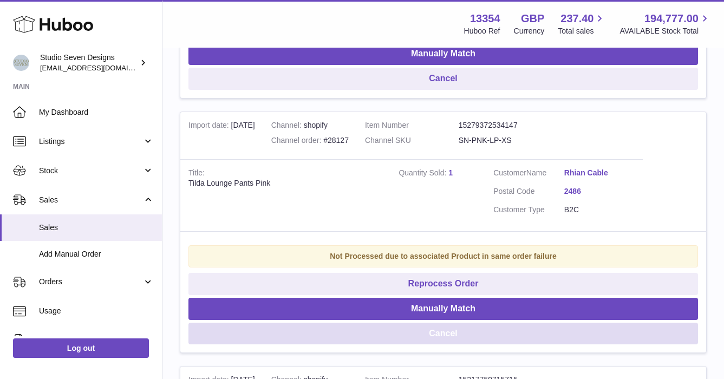
click at [464, 329] on button "Cancel" at bounding box center [442, 334] width 509 height 22
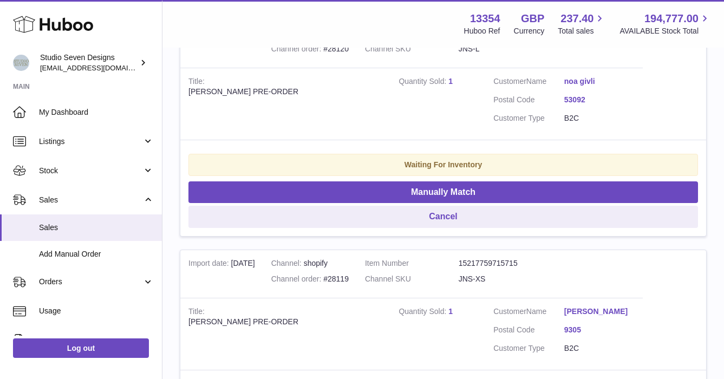
scroll to position [2312, 0]
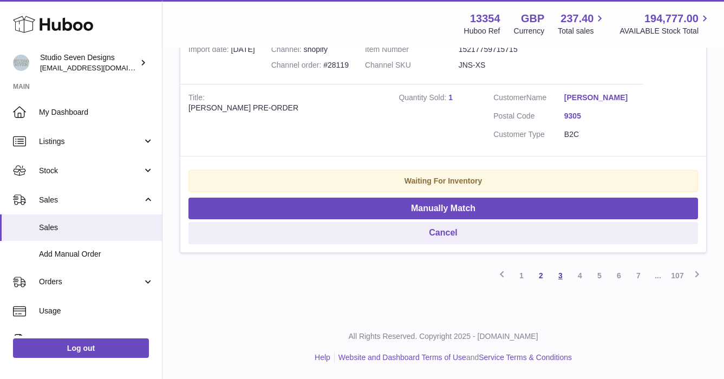
click at [561, 272] on link "3" at bounding box center [559, 275] width 19 height 19
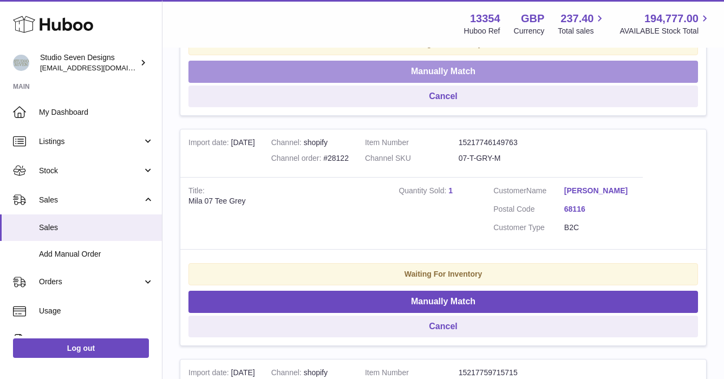
scroll to position [1530, 0]
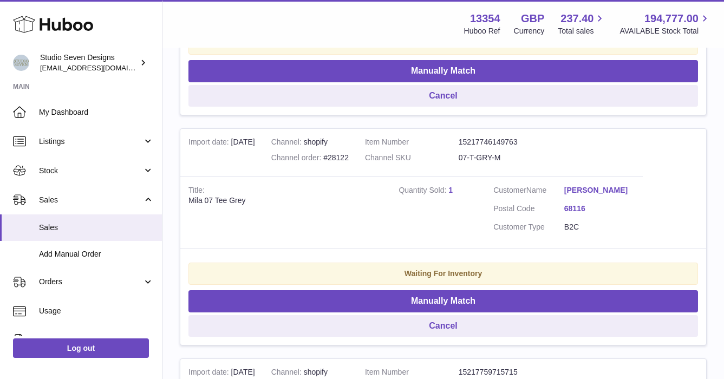
drag, startPoint x: 561, startPoint y: 272, endPoint x: 173, endPoint y: 247, distance: 388.4
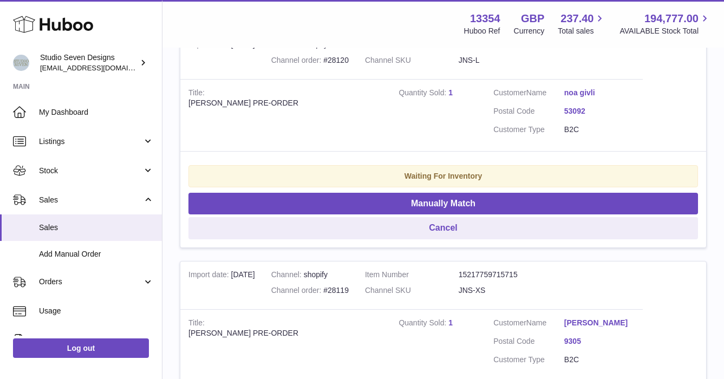
scroll to position [2312, 0]
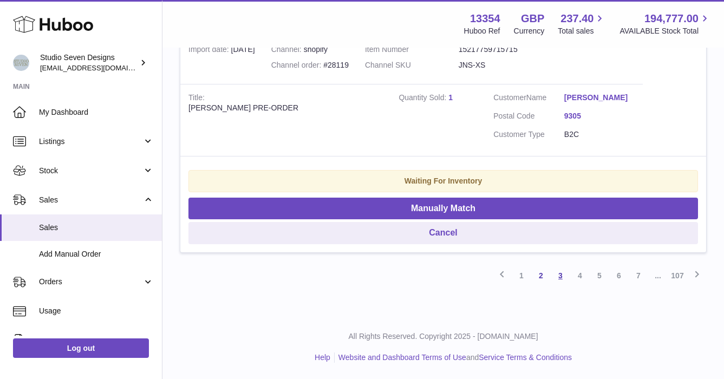
click at [562, 273] on link "3" at bounding box center [559, 275] width 19 height 19
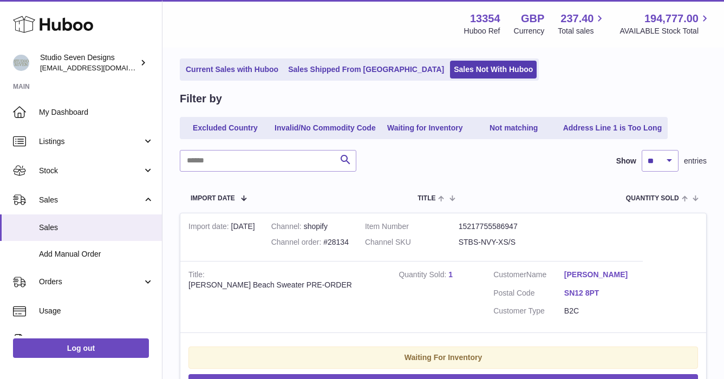
scroll to position [0, 0]
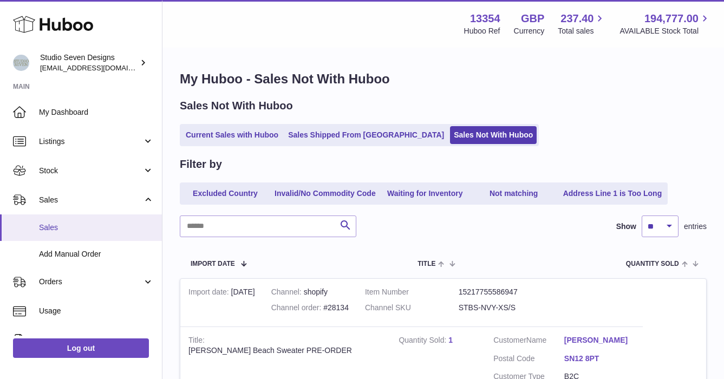
click at [55, 228] on span "Sales" at bounding box center [96, 227] width 115 height 10
